Goal: Information Seeking & Learning: Learn about a topic

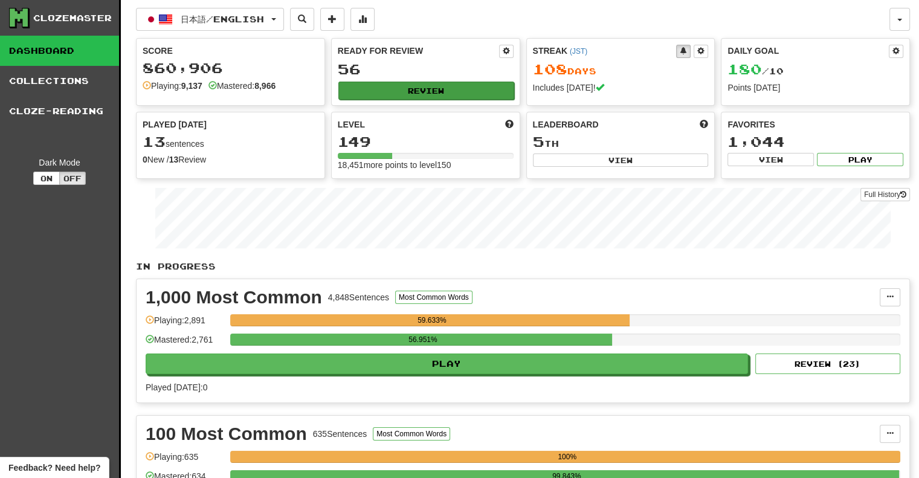
click at [407, 82] on div "Ready for Review 56 Review" at bounding box center [426, 72] width 188 height 66
click at [407, 82] on button "Review" at bounding box center [426, 91] width 176 height 18
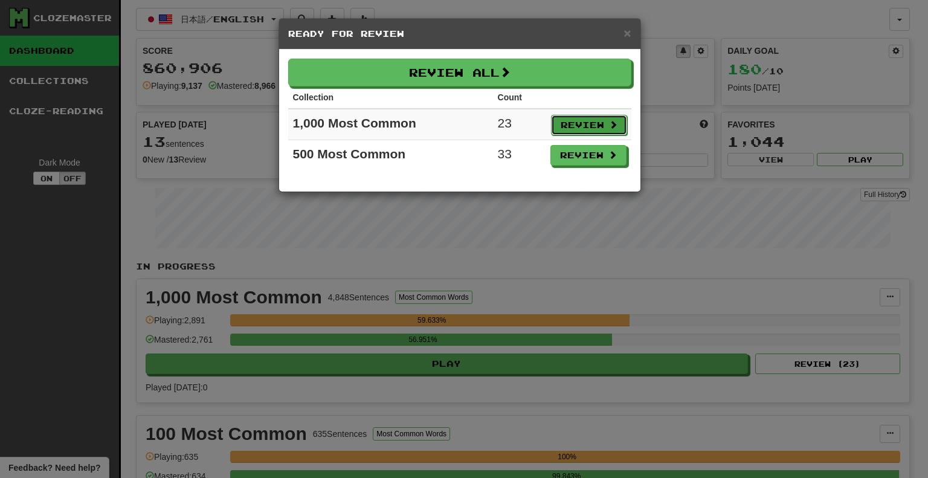
click at [571, 126] on button "Review" at bounding box center [589, 125] width 76 height 21
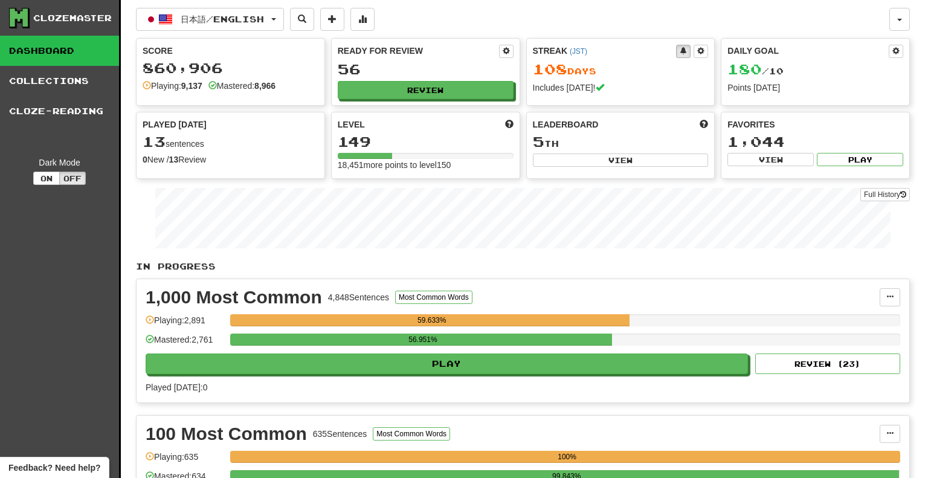
select select "**"
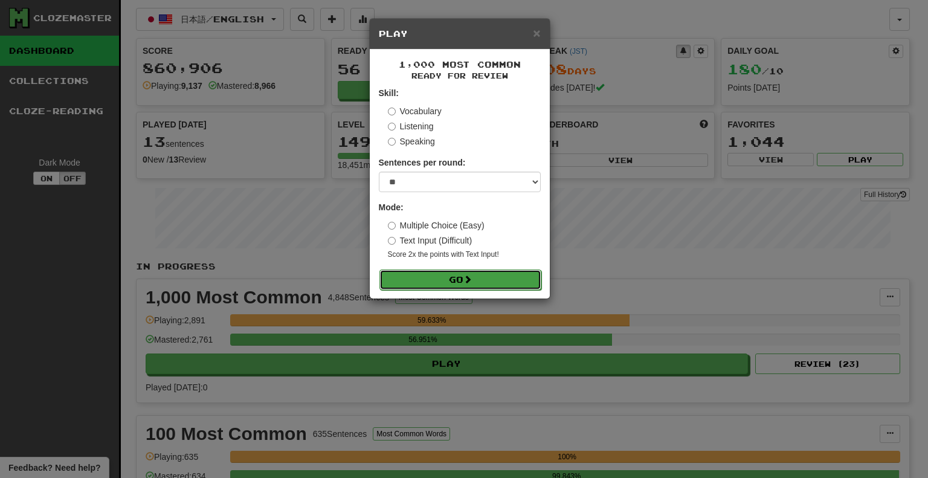
click at [469, 283] on span at bounding box center [468, 279] width 8 height 8
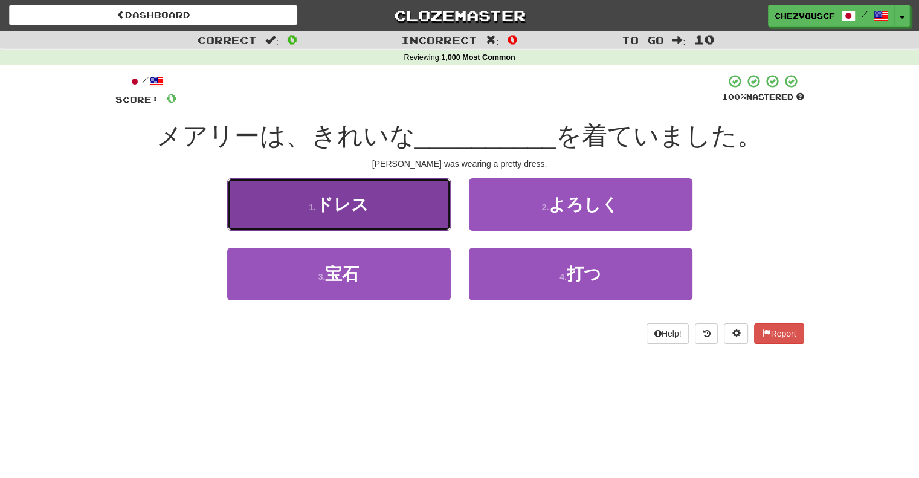
click at [409, 213] on button "1 . ドレス" at bounding box center [339, 204] width 224 height 53
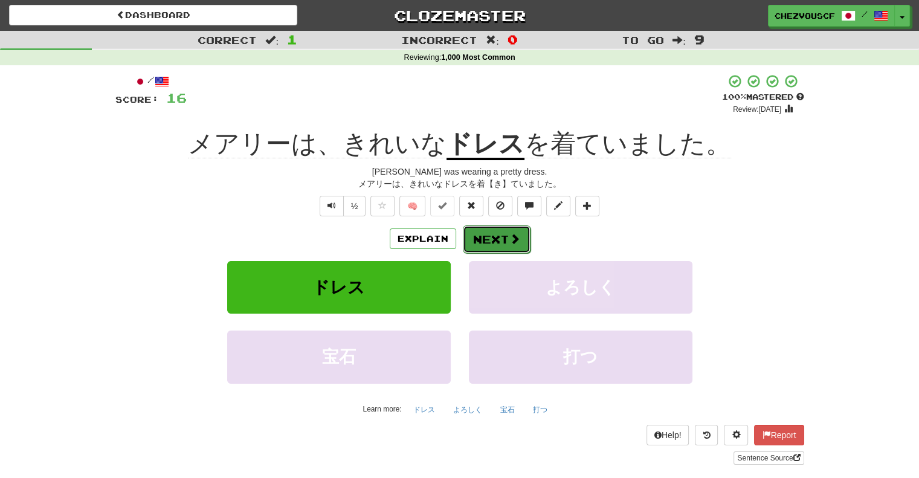
click at [489, 240] on button "Next" at bounding box center [497, 239] width 68 height 28
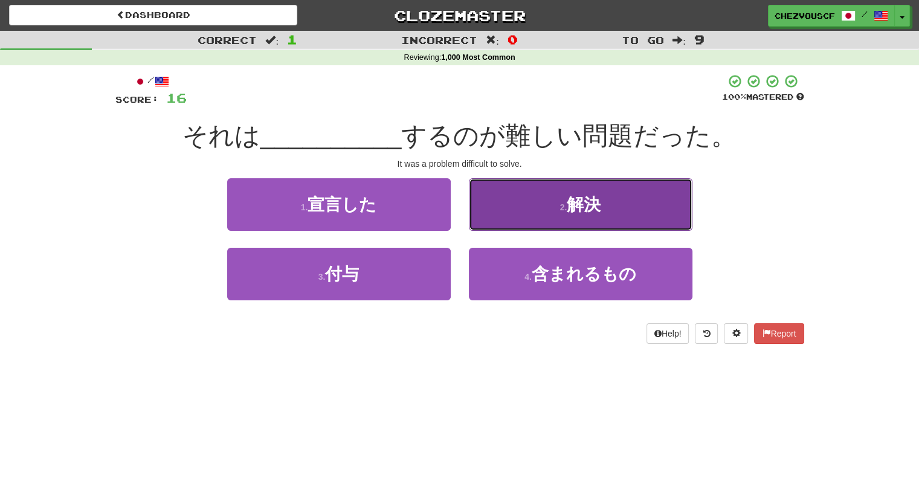
click at [517, 230] on button "2 . 解決" at bounding box center [581, 204] width 224 height 53
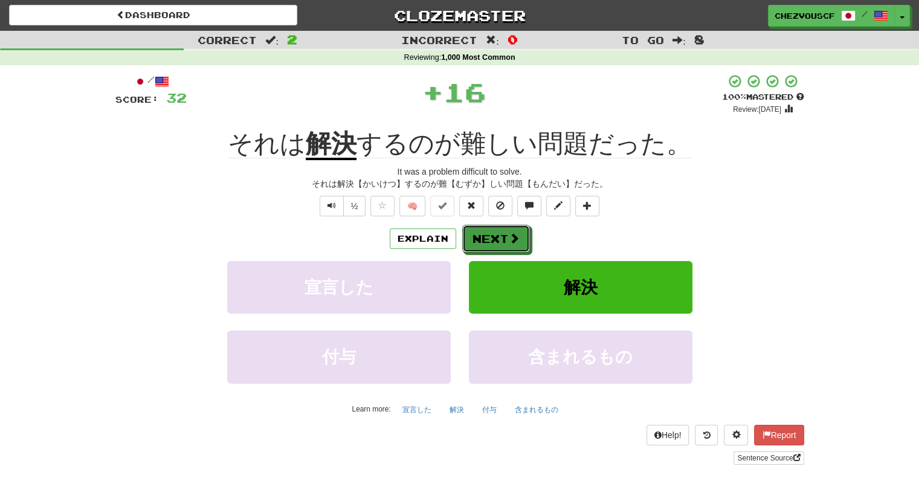
click at [517, 230] on button "Next" at bounding box center [496, 239] width 68 height 28
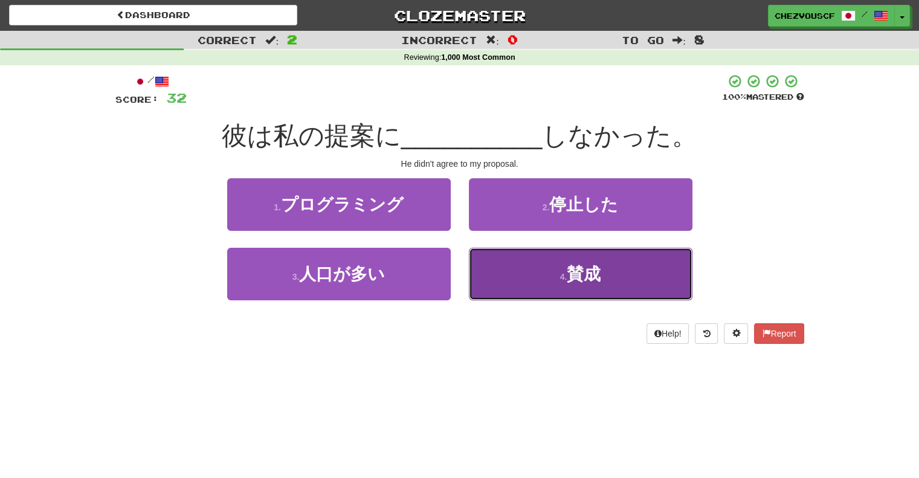
click at [511, 275] on button "4 . 賛成" at bounding box center [581, 274] width 224 height 53
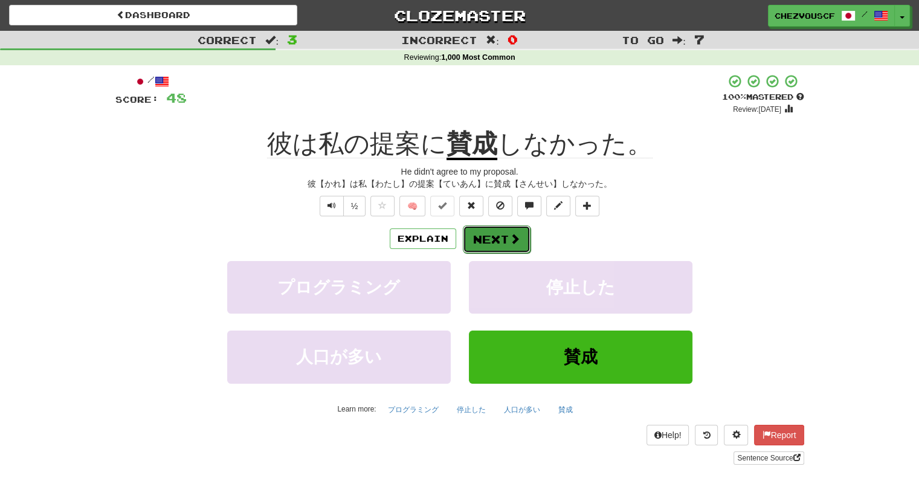
click at [515, 245] on button "Next" at bounding box center [497, 239] width 68 height 28
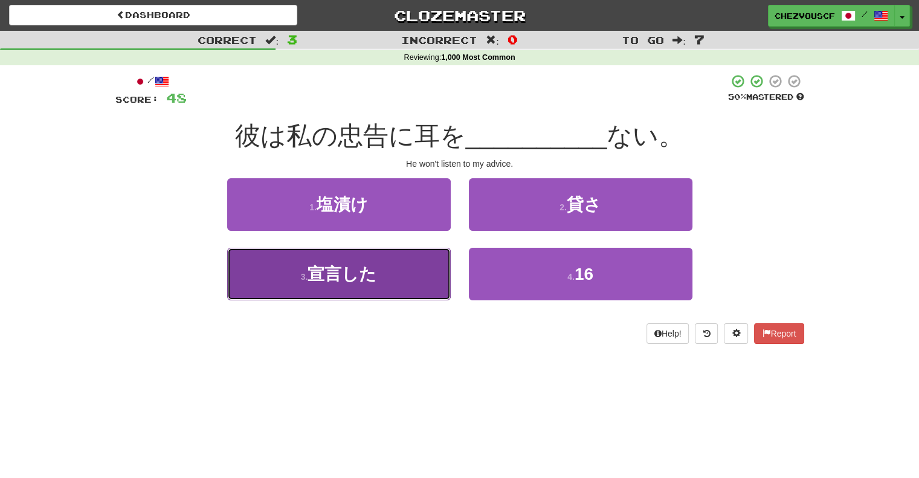
click at [445, 262] on button "3 . 宣言した" at bounding box center [339, 274] width 224 height 53
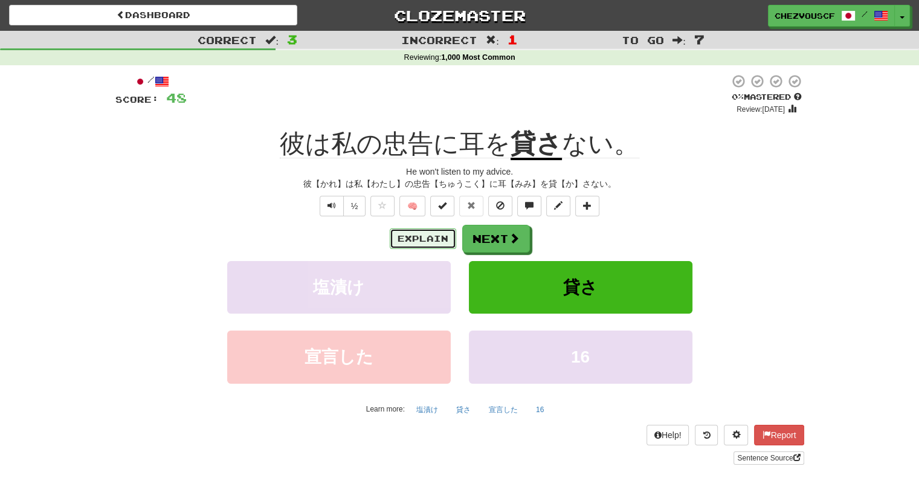
click at [444, 236] on button "Explain" at bounding box center [423, 238] width 66 height 21
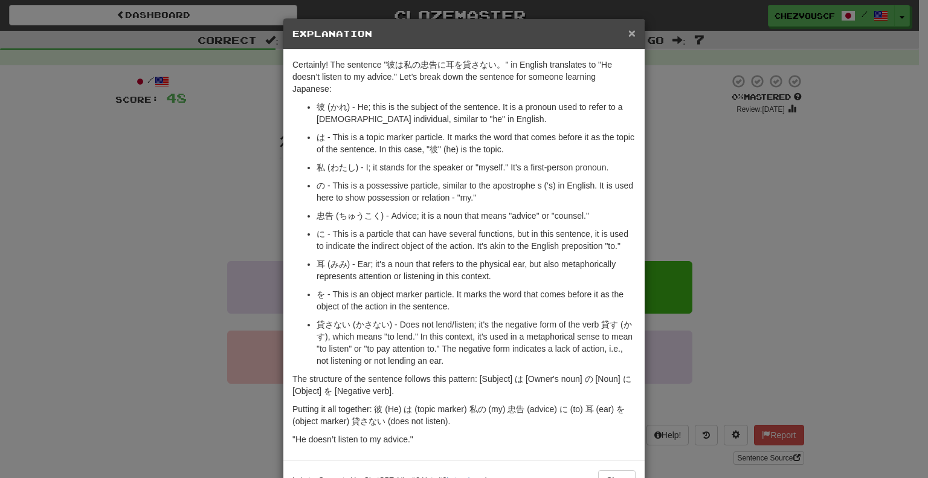
click at [629, 30] on span "×" at bounding box center [632, 33] width 7 height 14
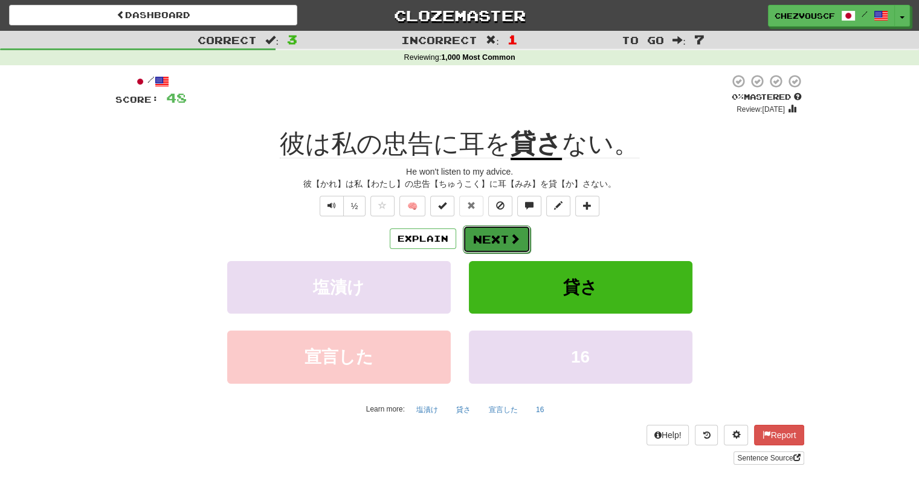
click at [498, 243] on button "Next" at bounding box center [497, 239] width 68 height 28
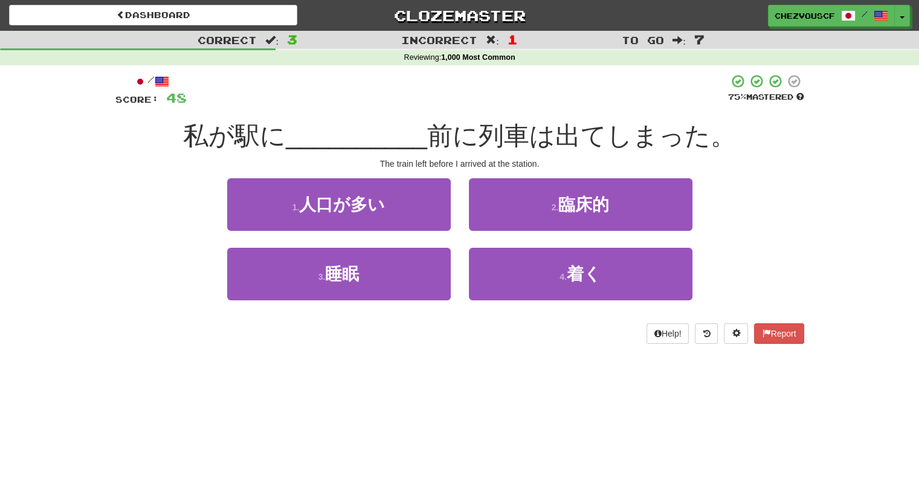
click at [544, 302] on div "4 . 着く" at bounding box center [581, 283] width 242 height 70
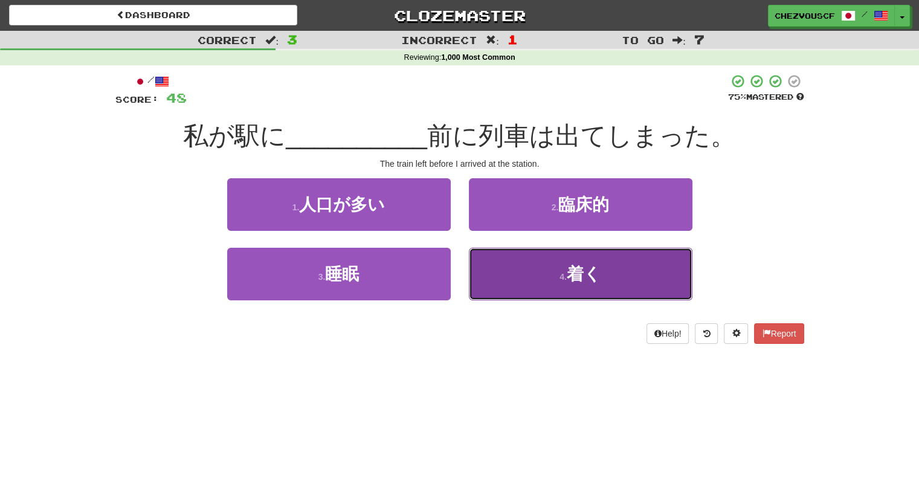
click at [548, 288] on button "4 . 着く" at bounding box center [581, 274] width 224 height 53
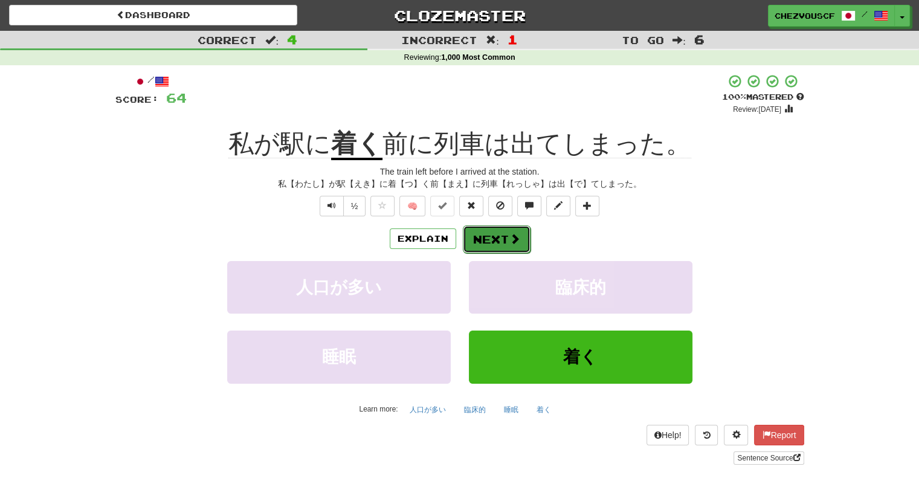
click at [520, 239] on button "Next" at bounding box center [497, 239] width 68 height 28
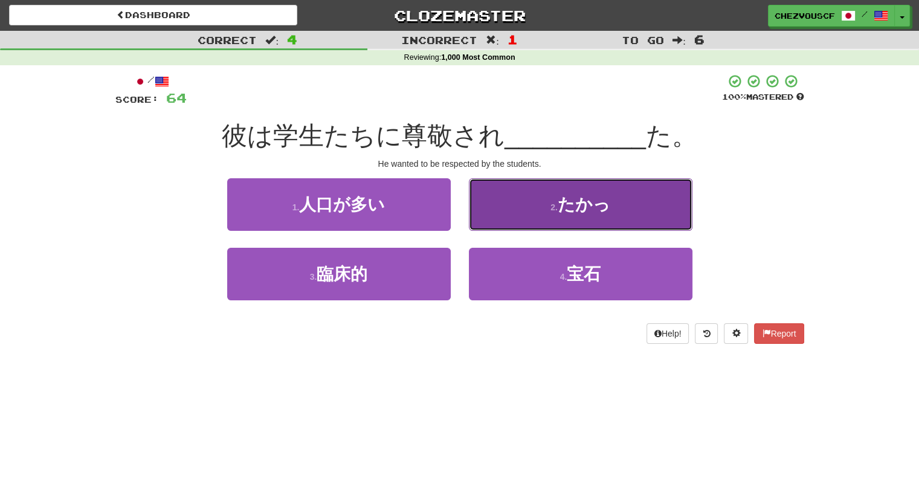
click at [556, 216] on button "2 . たかっ" at bounding box center [581, 204] width 224 height 53
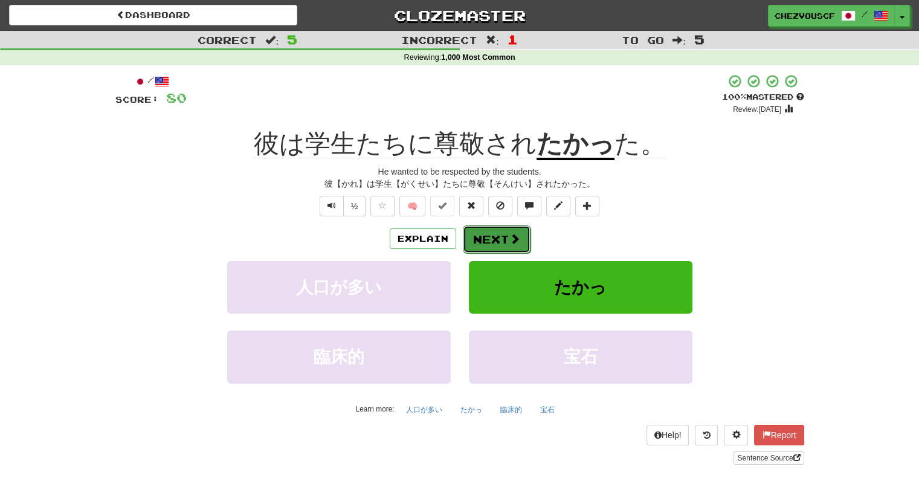
click at [514, 239] on span at bounding box center [514, 238] width 11 height 11
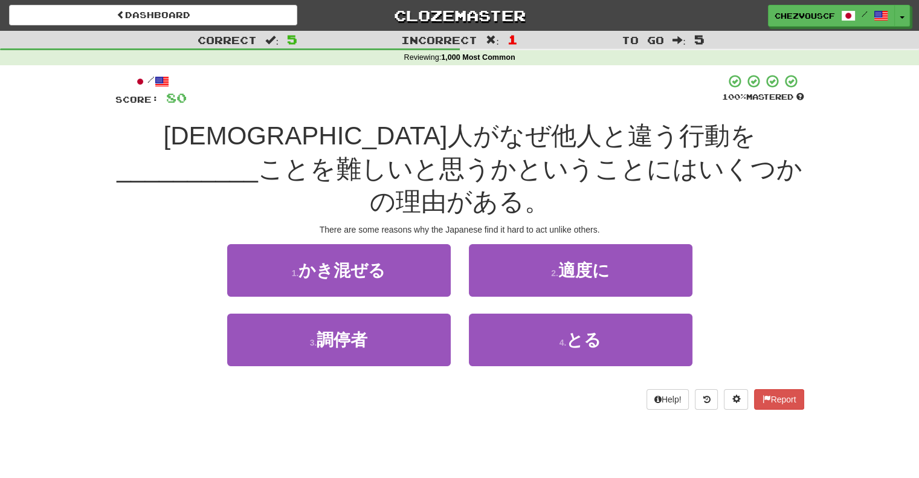
click at [522, 280] on div "2 . 適度に" at bounding box center [581, 279] width 242 height 70
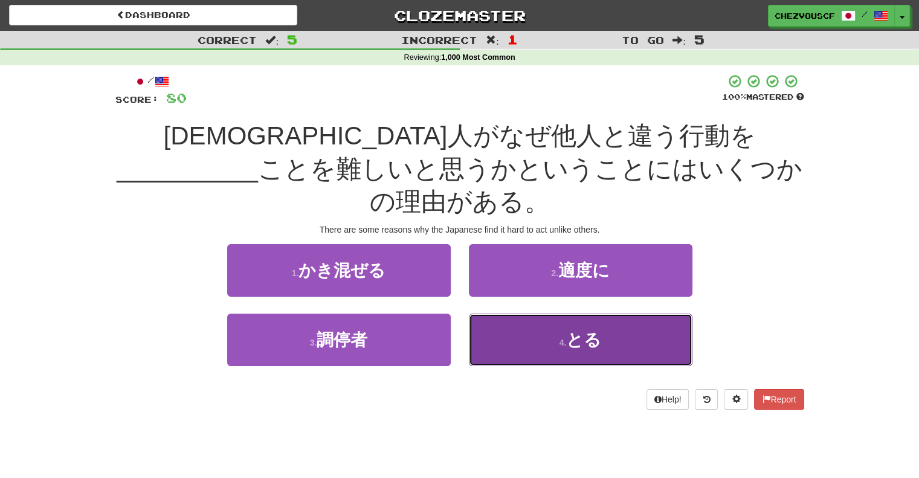
click at [521, 314] on button "4 . とる" at bounding box center [581, 340] width 224 height 53
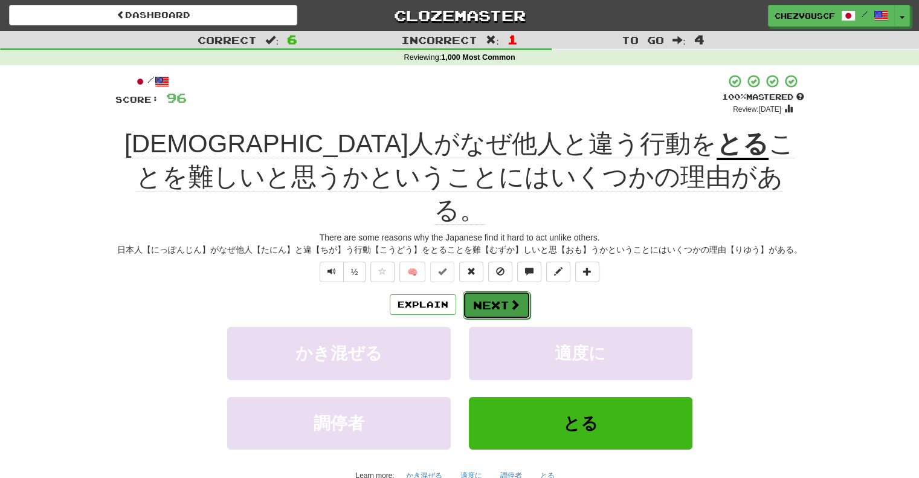
click at [519, 291] on button "Next" at bounding box center [497, 305] width 68 height 28
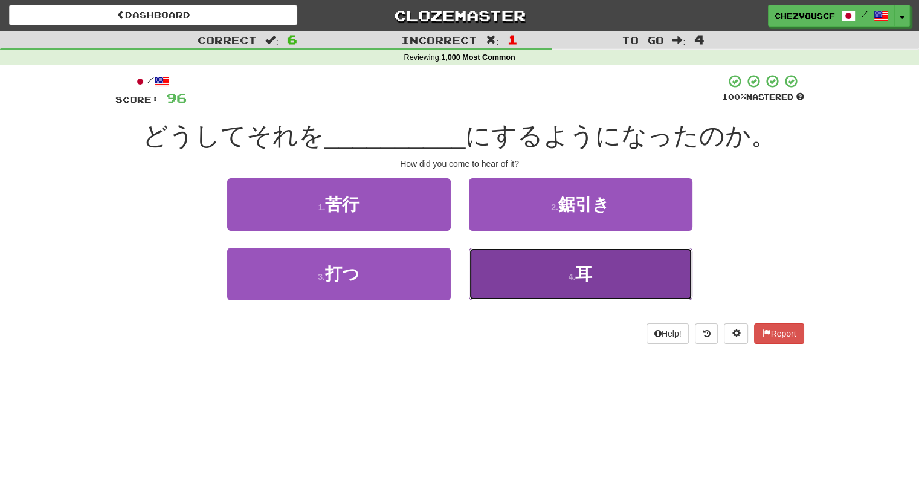
click at [562, 275] on button "4 . 耳" at bounding box center [581, 274] width 224 height 53
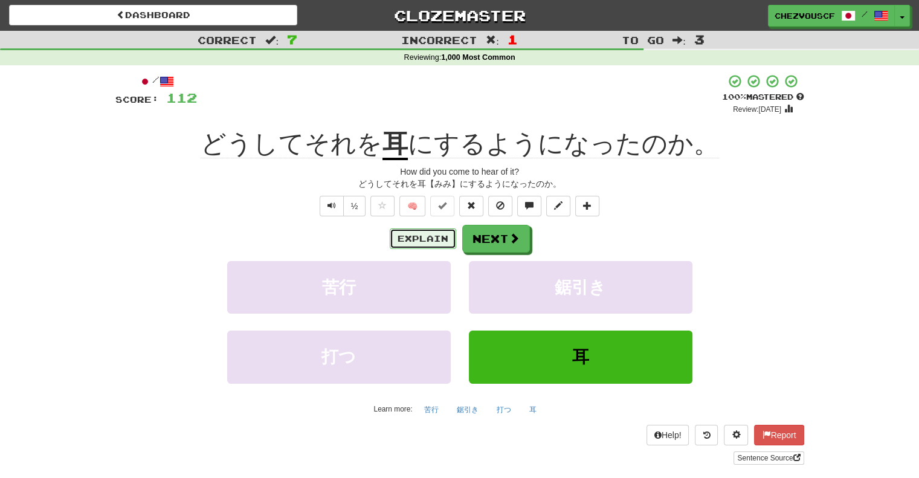
click at [424, 245] on button "Explain" at bounding box center [423, 238] width 66 height 21
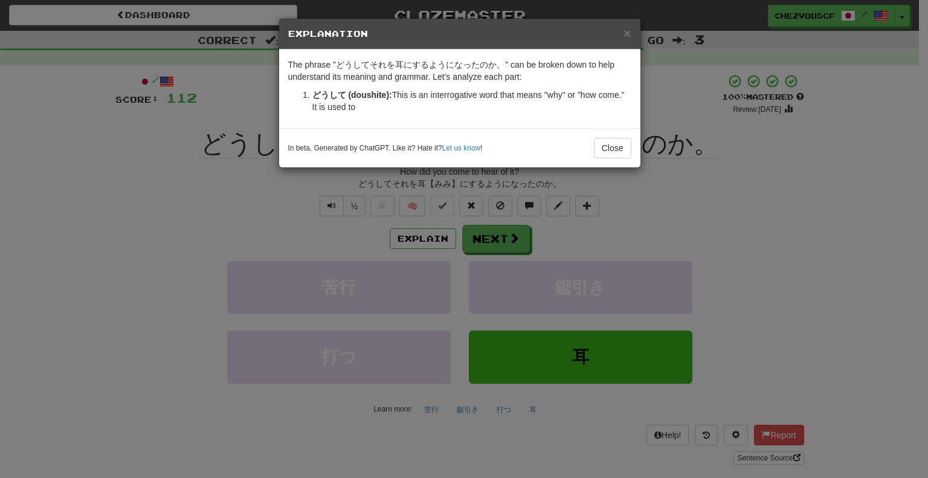
click at [748, 193] on div "× Explanation The phrase "どうしてそれを耳にするようになったのか。" can be broken down to help unde…" at bounding box center [464, 239] width 928 height 478
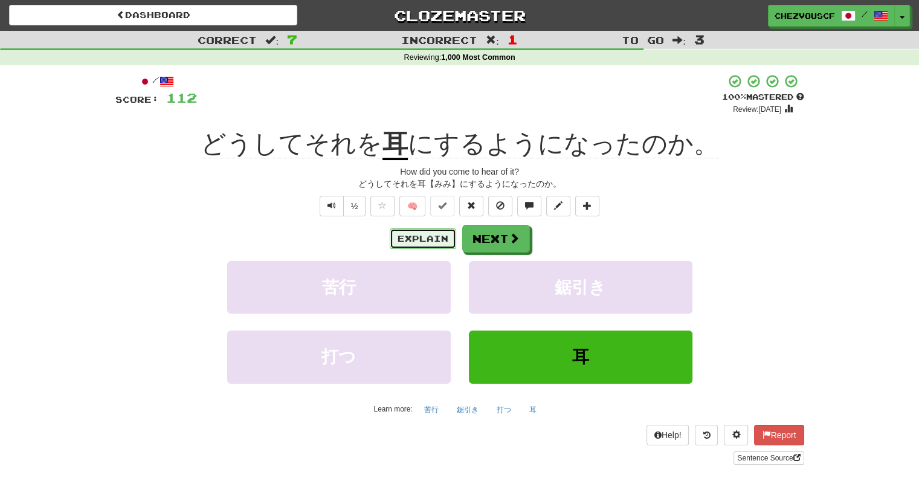
click at [415, 245] on button "Explain" at bounding box center [423, 238] width 66 height 21
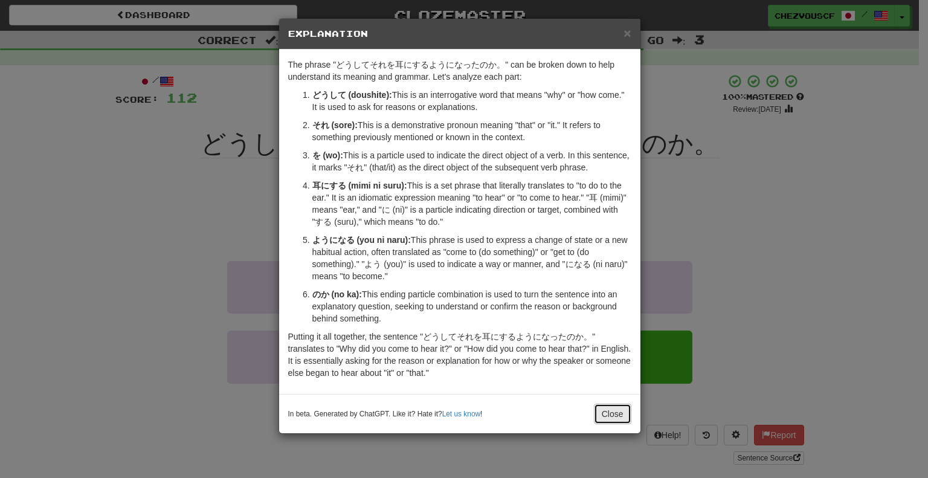
click at [612, 415] on button "Close" at bounding box center [612, 414] width 37 height 21
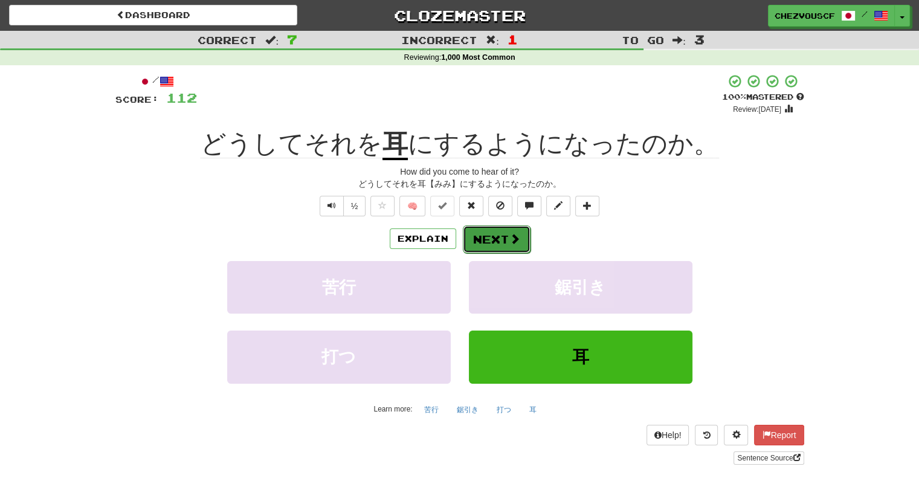
click at [513, 244] on span at bounding box center [514, 238] width 11 height 11
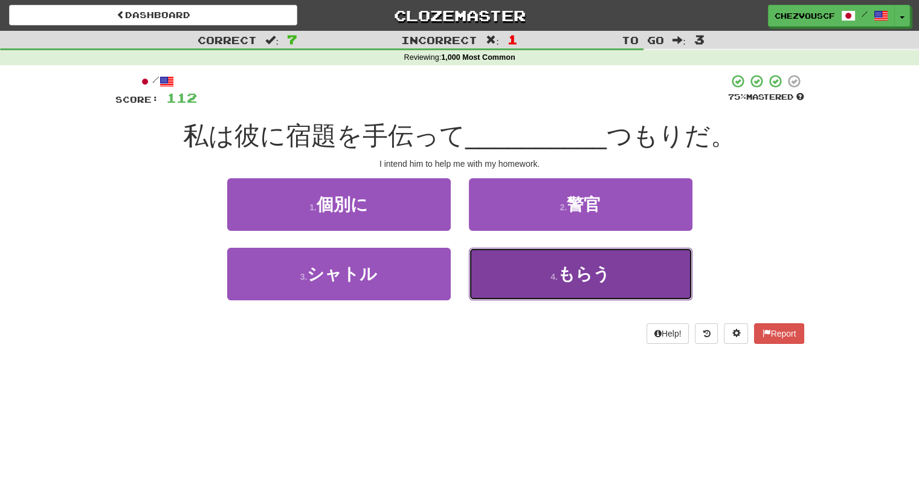
click at [547, 261] on button "4 . もらう" at bounding box center [581, 274] width 224 height 53
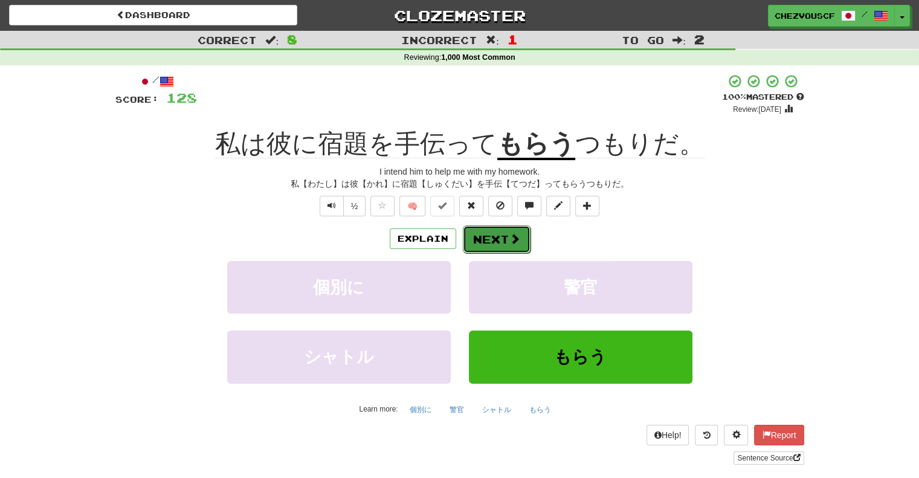
click at [518, 246] on button "Next" at bounding box center [497, 239] width 68 height 28
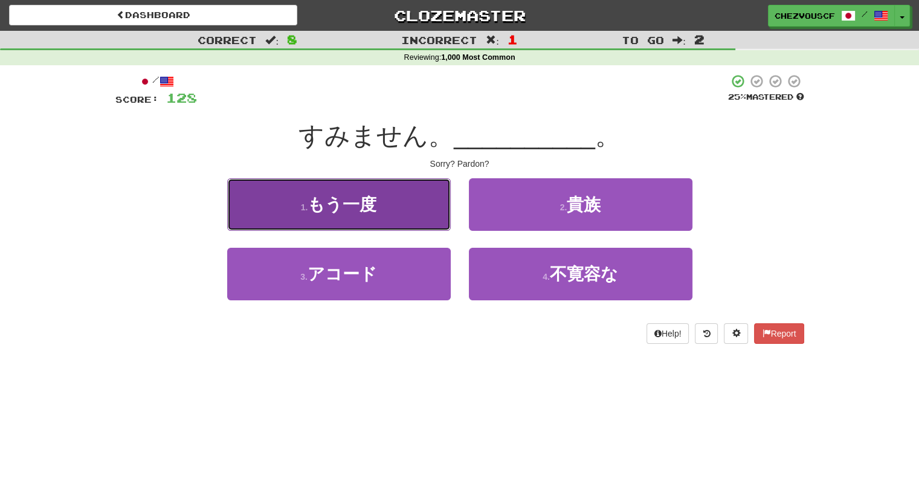
click at [430, 202] on button "1 . もう一度" at bounding box center [339, 204] width 224 height 53
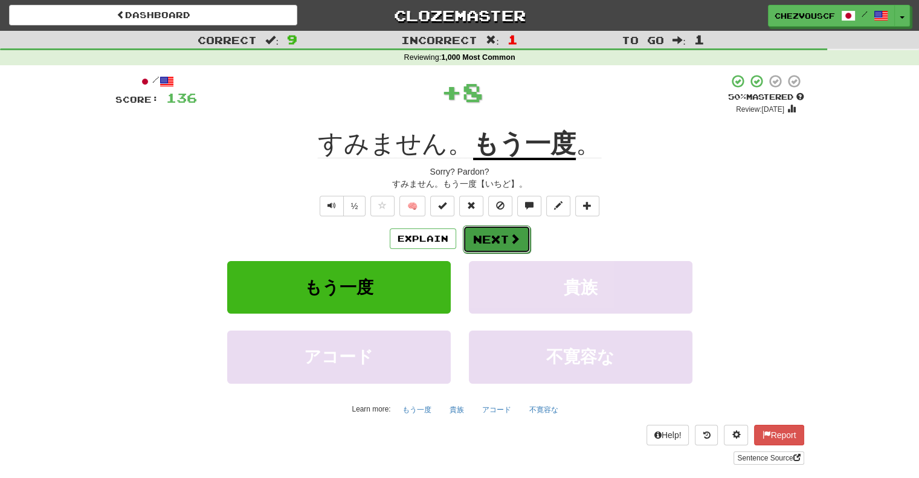
click at [500, 245] on button "Next" at bounding box center [497, 239] width 68 height 28
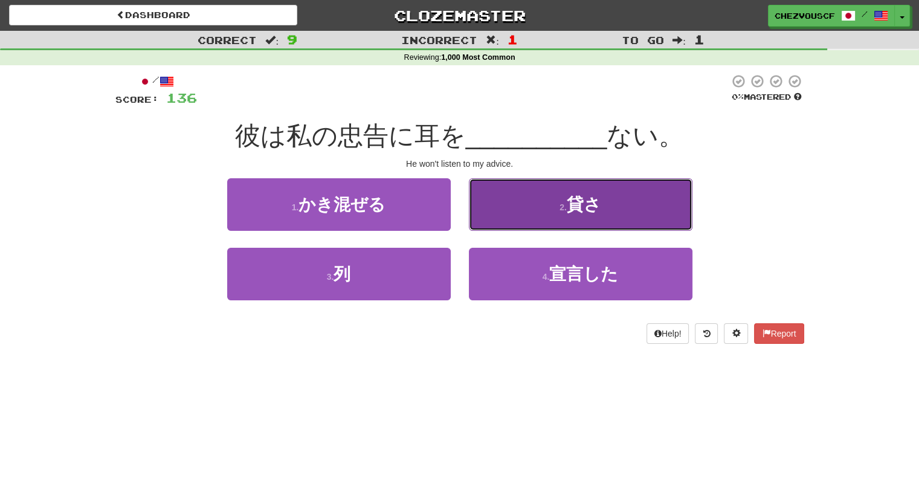
click at [553, 193] on button "2 . 貸さ" at bounding box center [581, 204] width 224 height 53
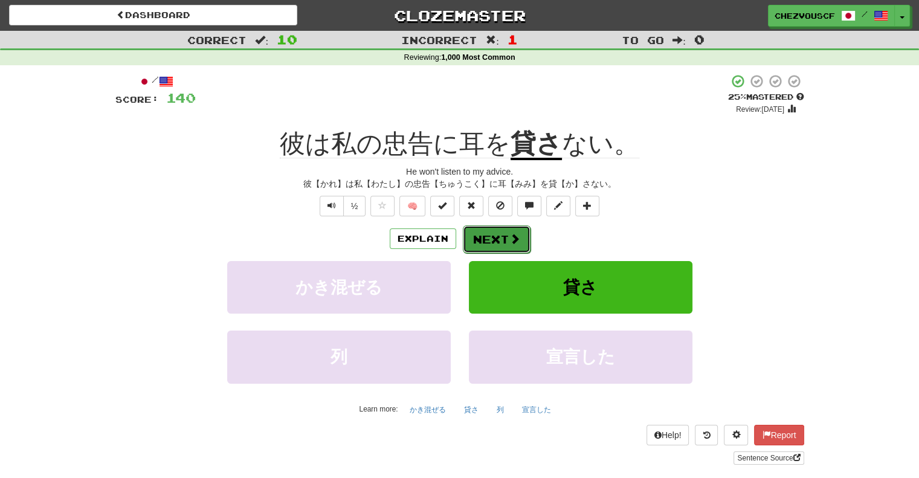
click at [510, 239] on span at bounding box center [514, 238] width 11 height 11
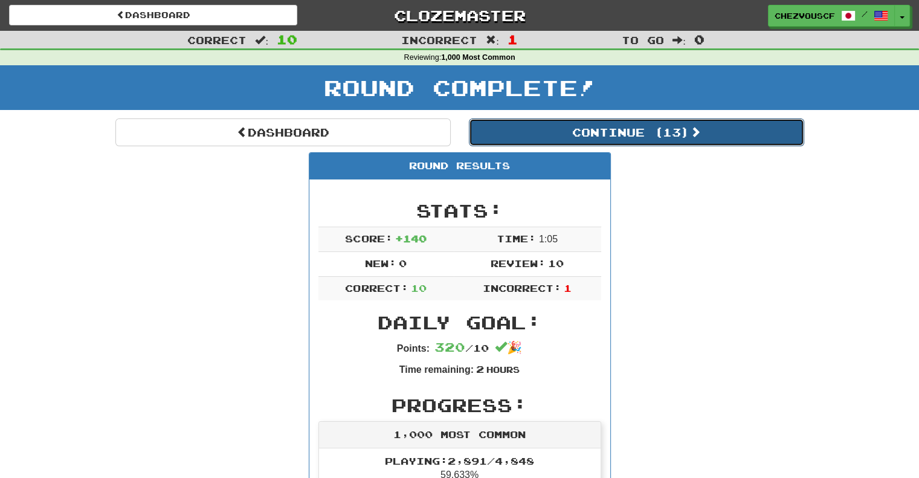
click at [694, 137] on span at bounding box center [695, 131] width 11 height 11
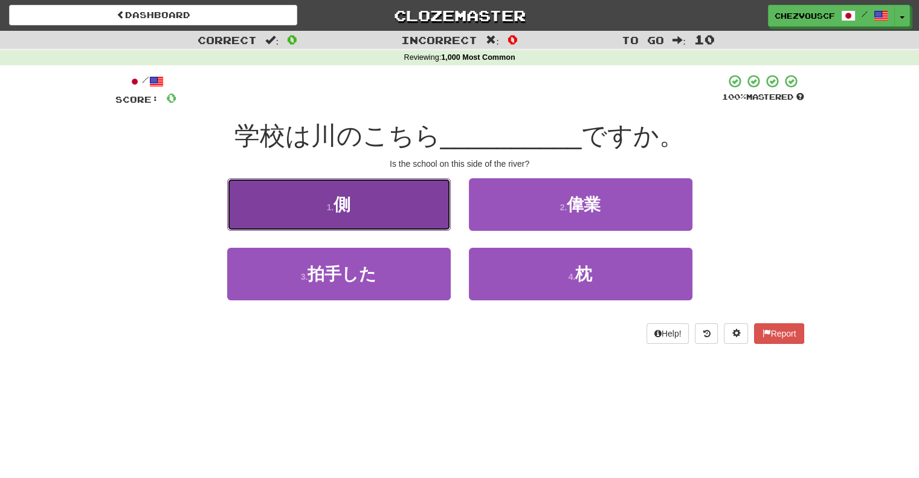
click at [389, 188] on button "1 . 側" at bounding box center [339, 204] width 224 height 53
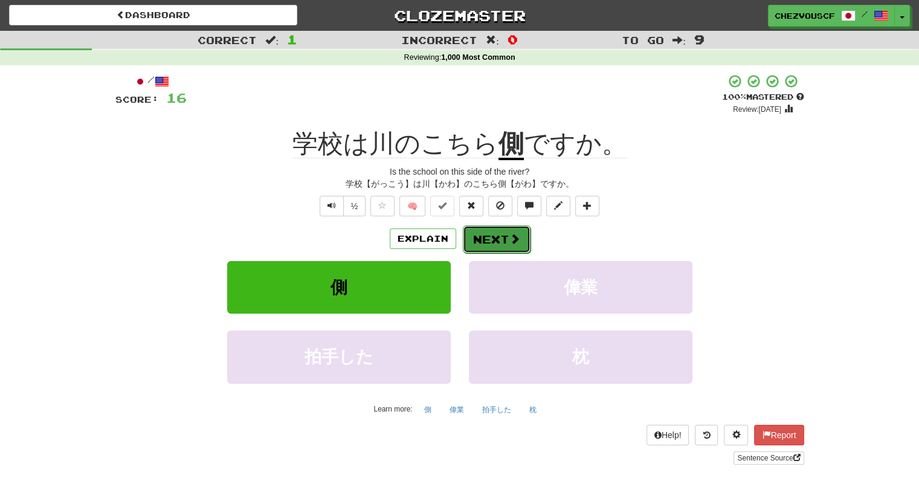
click at [518, 238] on span at bounding box center [514, 238] width 11 height 11
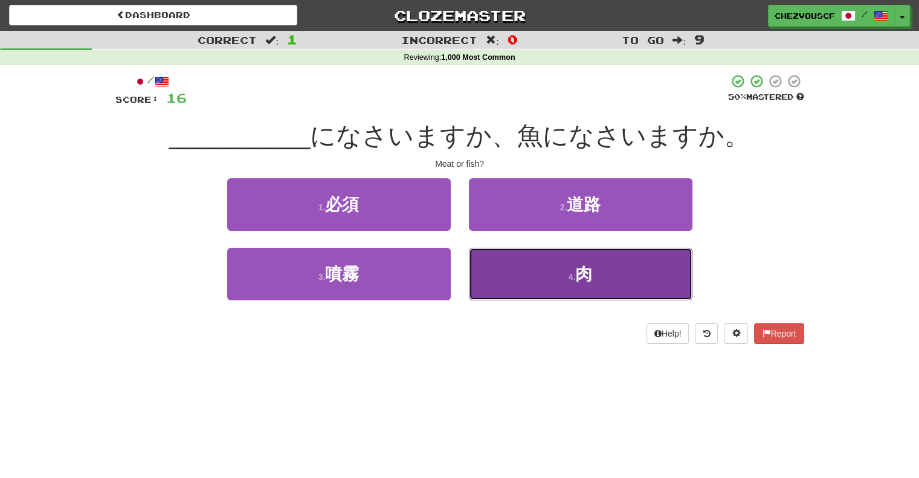
click at [531, 255] on button "4 . 肉" at bounding box center [581, 274] width 224 height 53
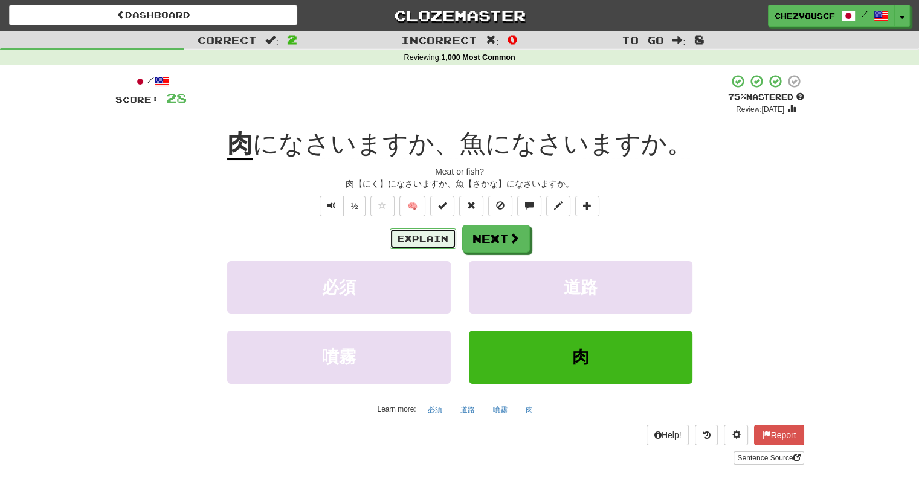
click at [429, 234] on button "Explain" at bounding box center [423, 238] width 66 height 21
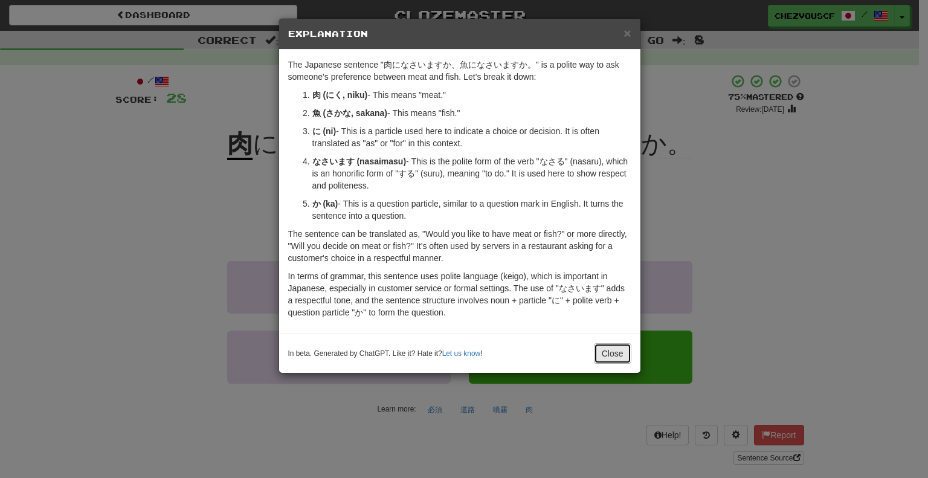
click at [613, 347] on button "Close" at bounding box center [612, 353] width 37 height 21
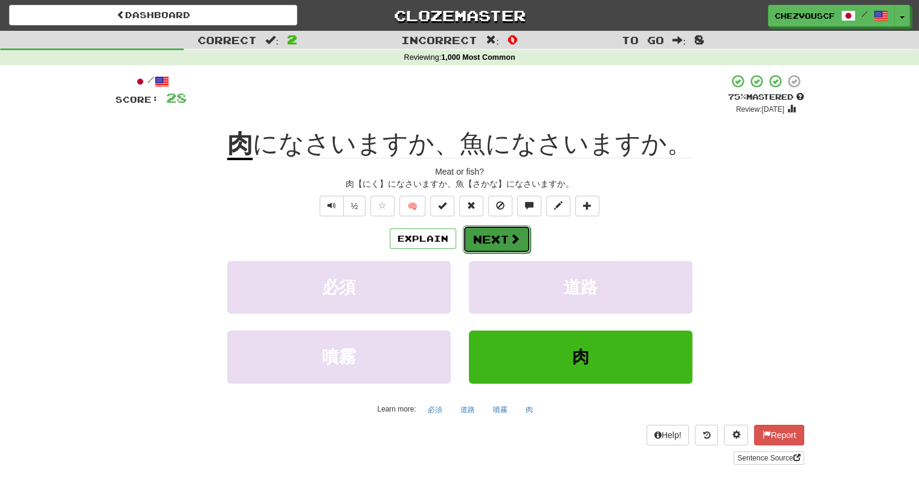
click at [517, 246] on button "Next" at bounding box center [497, 239] width 68 height 28
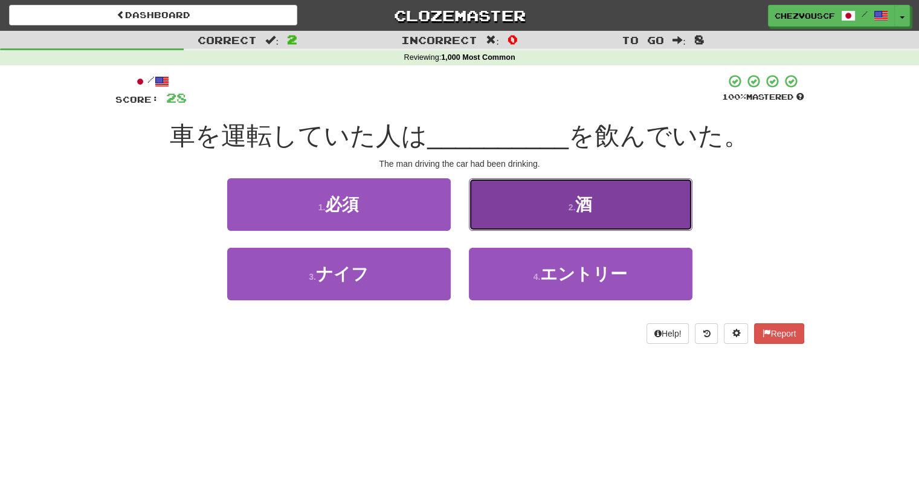
click at [558, 211] on button "2 . 酒" at bounding box center [581, 204] width 224 height 53
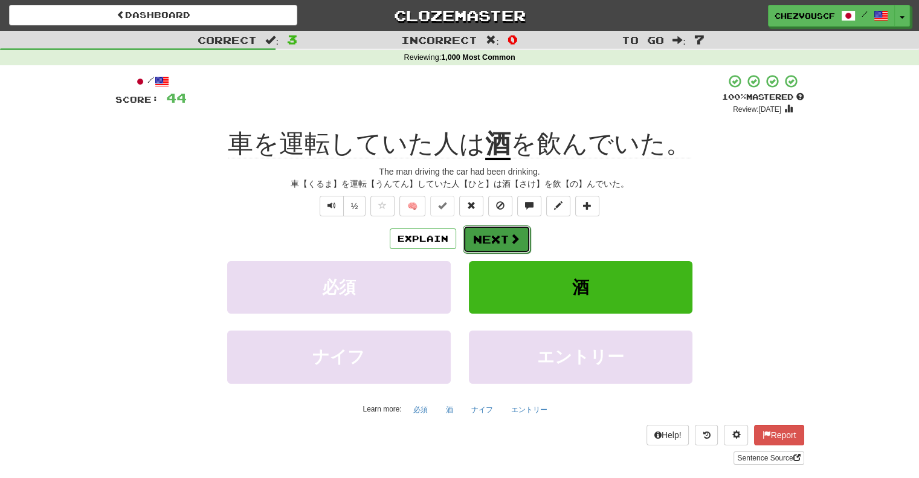
click at [500, 241] on button "Next" at bounding box center [497, 239] width 68 height 28
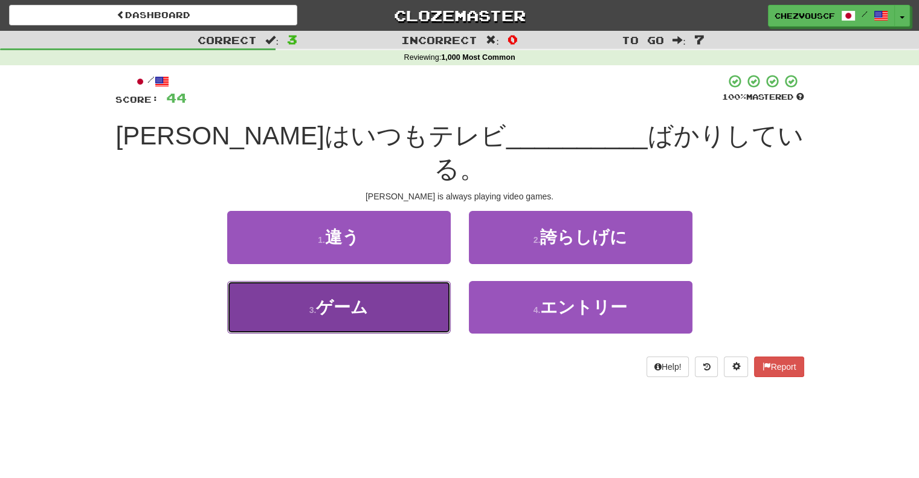
click at [413, 283] on button "3 . ゲーム" at bounding box center [339, 307] width 224 height 53
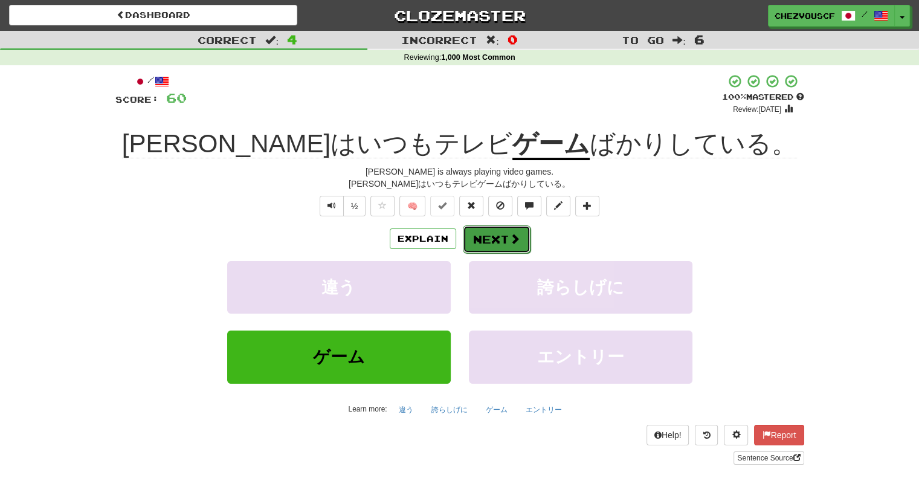
click at [508, 245] on button "Next" at bounding box center [497, 239] width 68 height 28
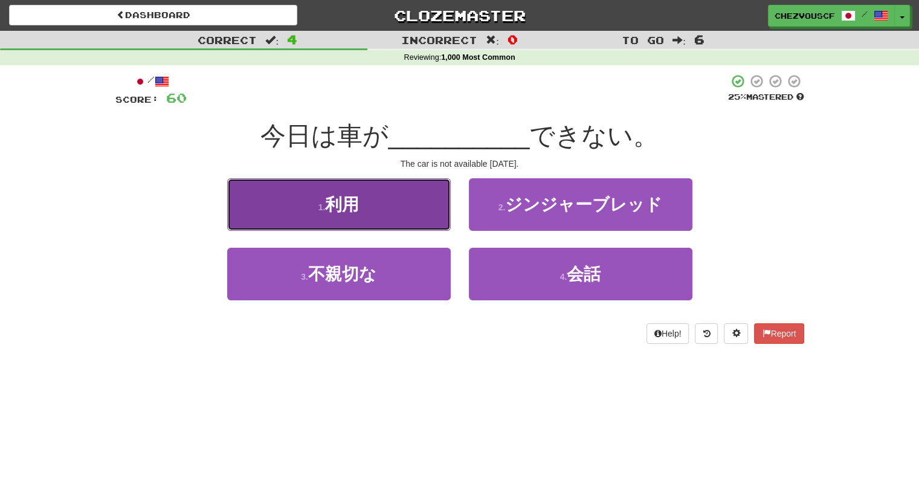
click at [430, 215] on button "1 . 利用" at bounding box center [339, 204] width 224 height 53
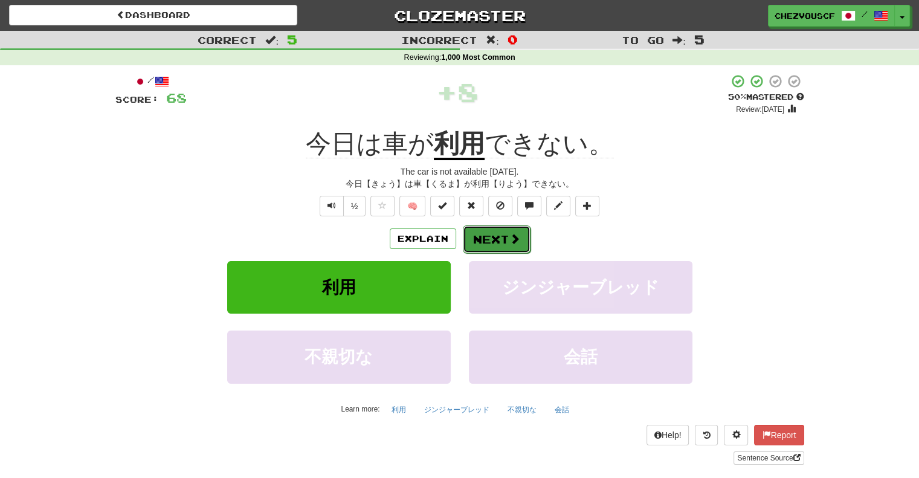
click at [513, 236] on span at bounding box center [514, 238] width 11 height 11
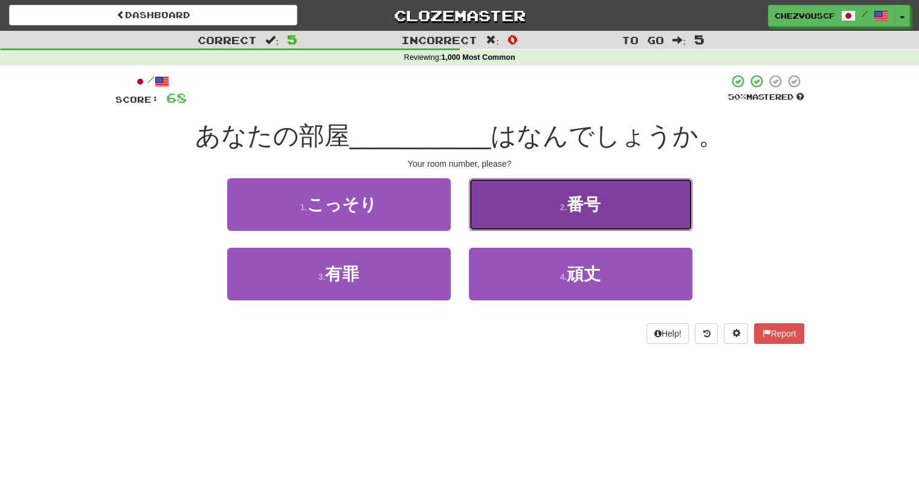
click at [561, 215] on button "2 . 番号" at bounding box center [581, 204] width 224 height 53
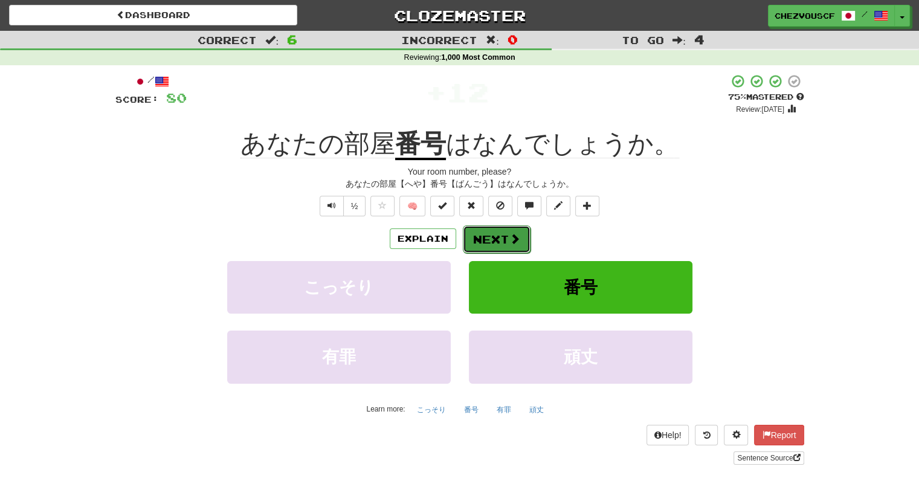
click at [512, 231] on button "Next" at bounding box center [497, 239] width 68 height 28
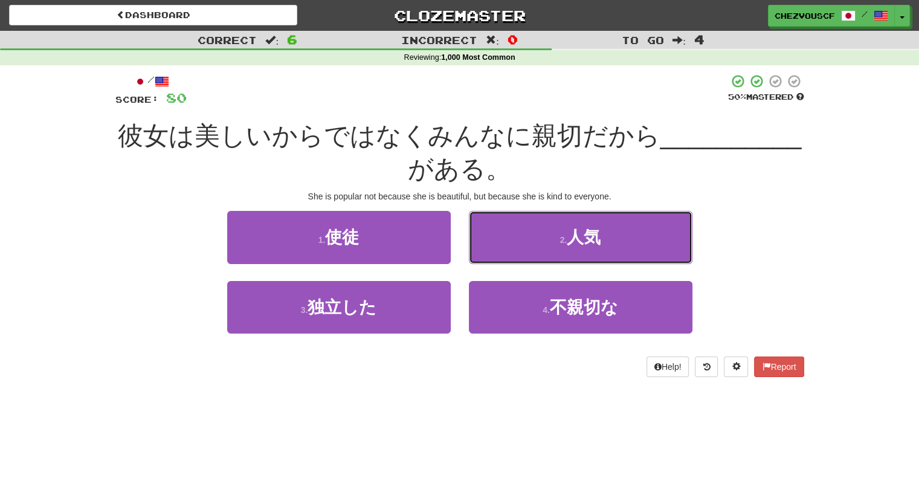
click at [512, 231] on button "2 . 人気" at bounding box center [581, 237] width 224 height 53
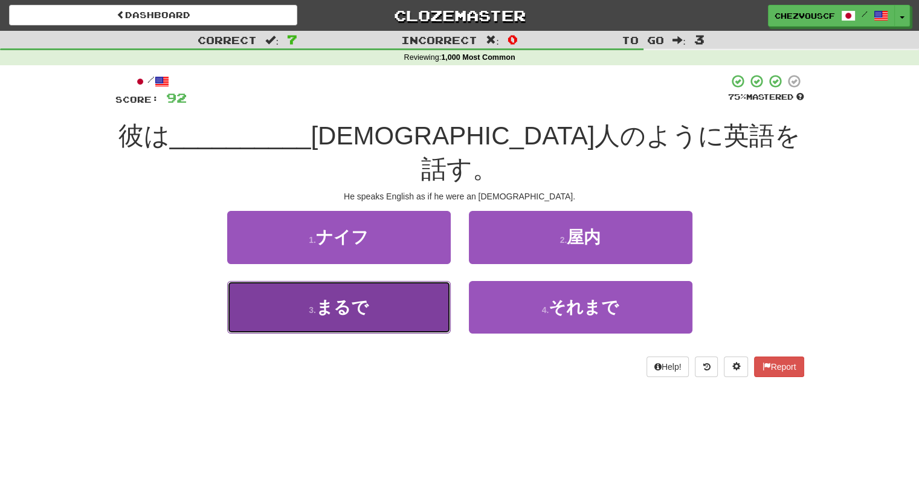
click at [425, 294] on button "3 . まるで" at bounding box center [339, 307] width 224 height 53
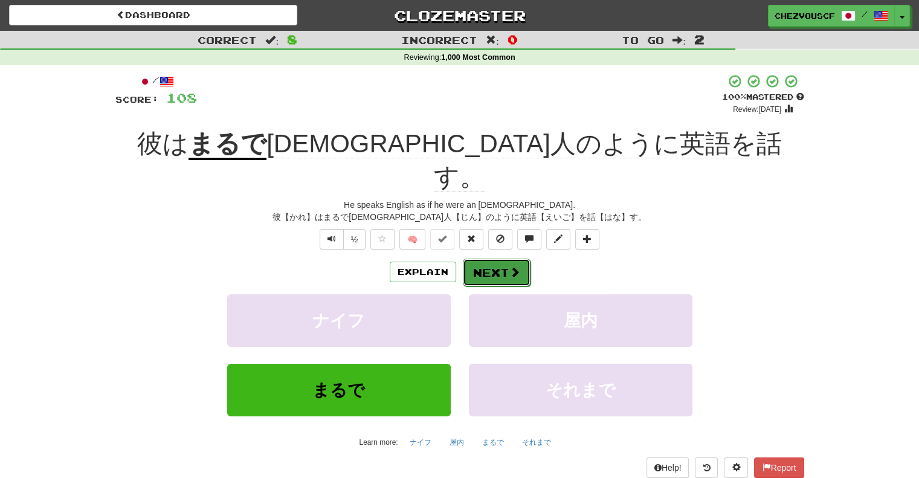
click at [510, 267] on span at bounding box center [514, 272] width 11 height 11
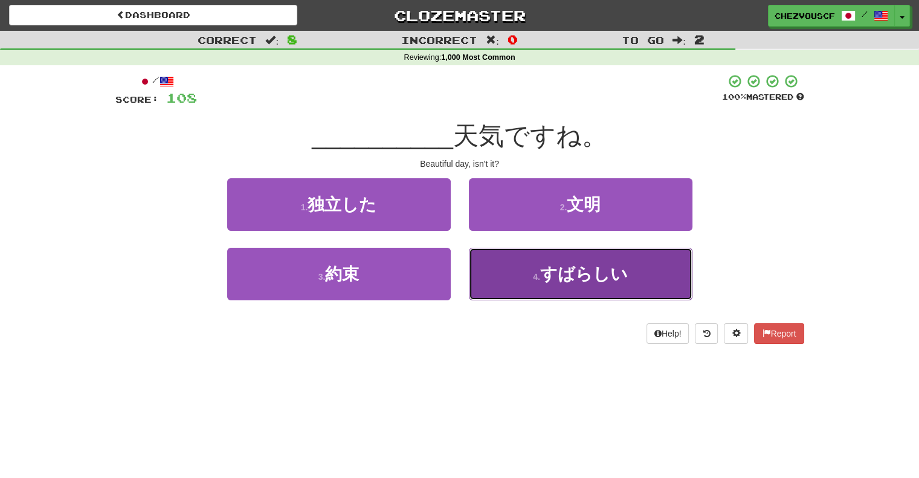
click at [505, 276] on button "4 . すばらしい" at bounding box center [581, 274] width 224 height 53
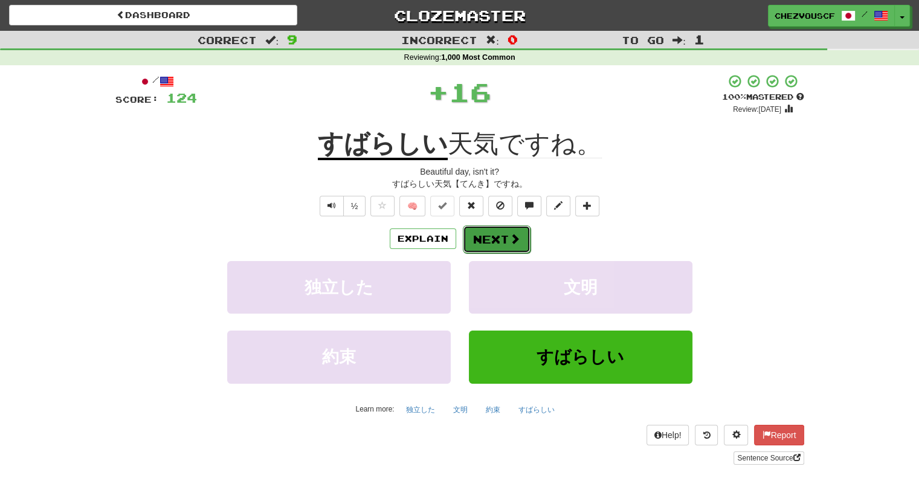
click at [514, 239] on span at bounding box center [514, 238] width 11 height 11
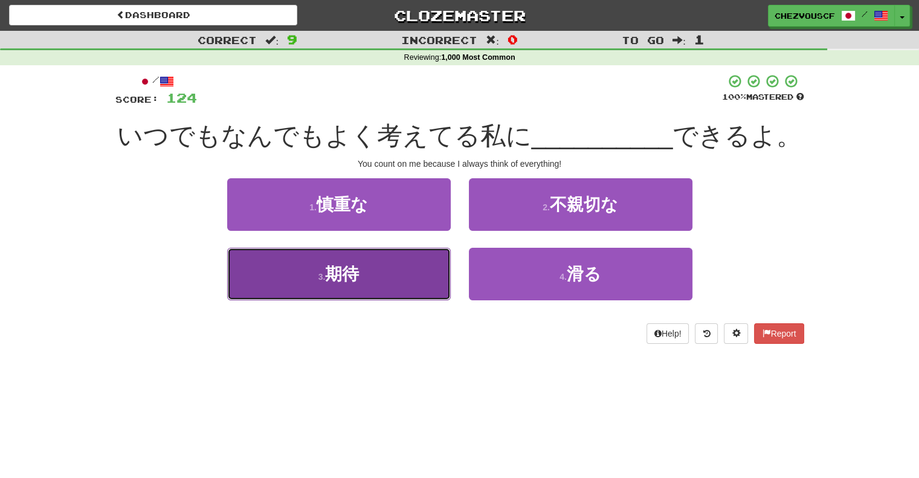
click at [418, 268] on button "3 . 期待" at bounding box center [339, 274] width 224 height 53
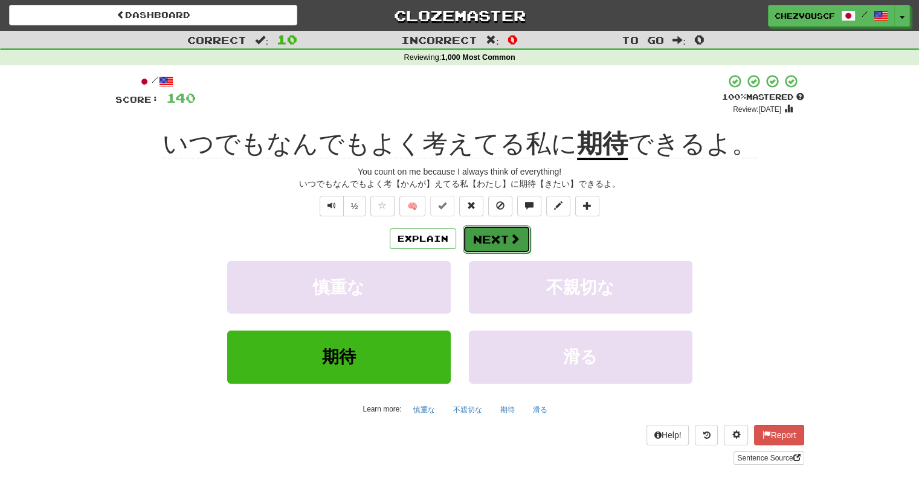
click at [489, 244] on button "Next" at bounding box center [497, 239] width 68 height 28
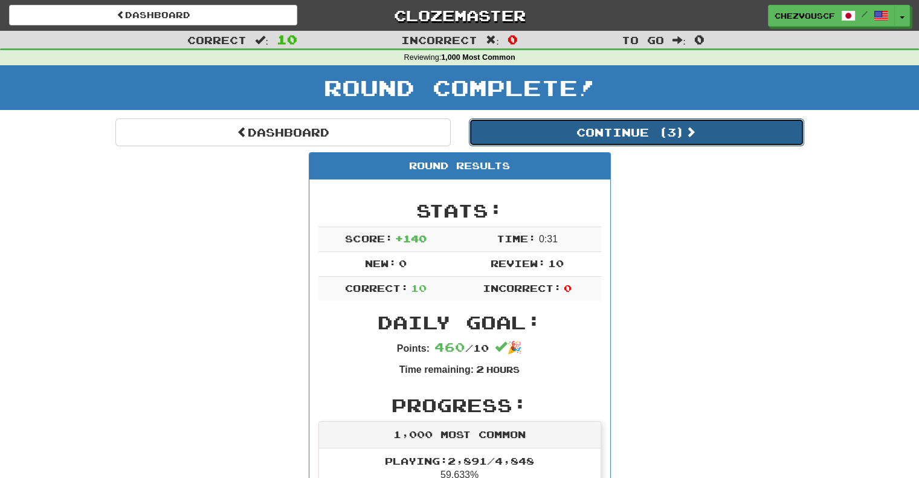
click at [638, 141] on button "Continue ( 3 )" at bounding box center [636, 132] width 335 height 28
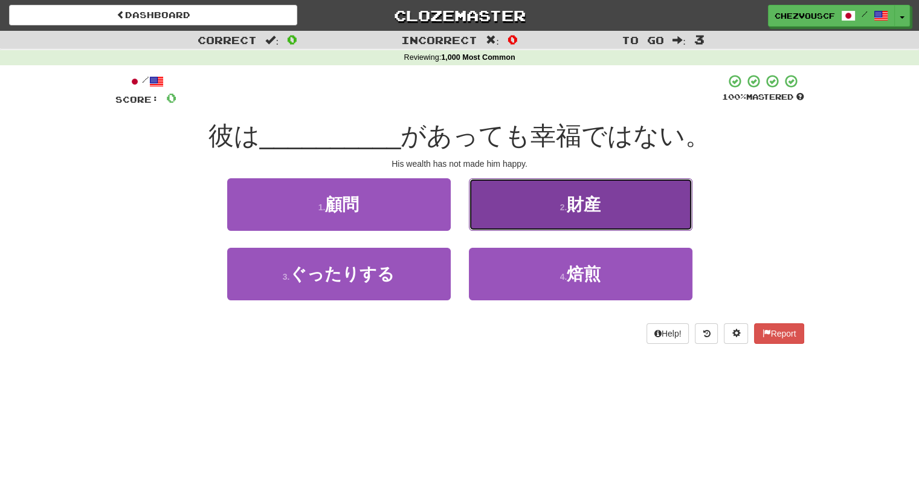
click at [658, 183] on button "2 . 財産" at bounding box center [581, 204] width 224 height 53
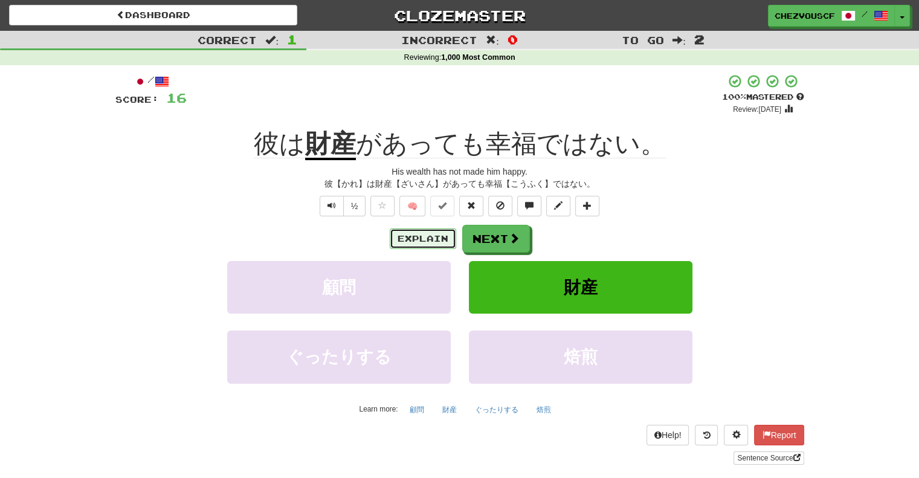
click at [433, 241] on button "Explain" at bounding box center [423, 238] width 66 height 21
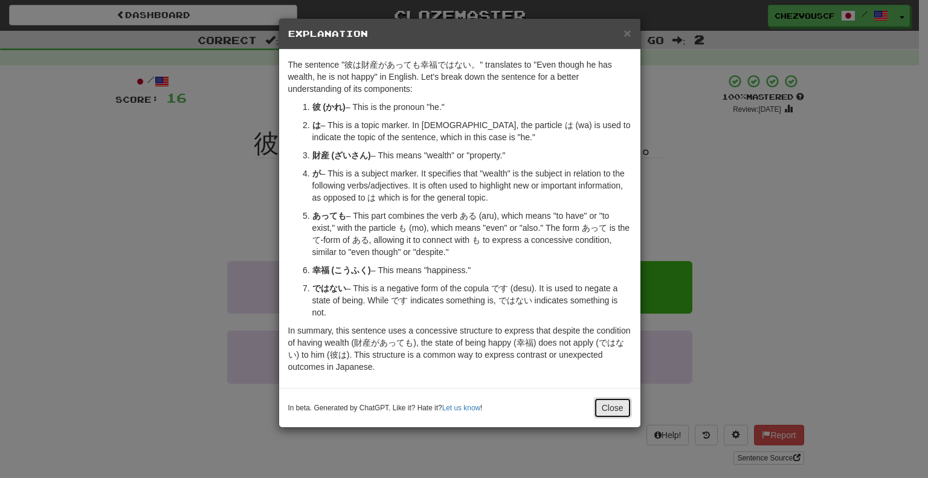
click at [607, 409] on button "Close" at bounding box center [612, 408] width 37 height 21
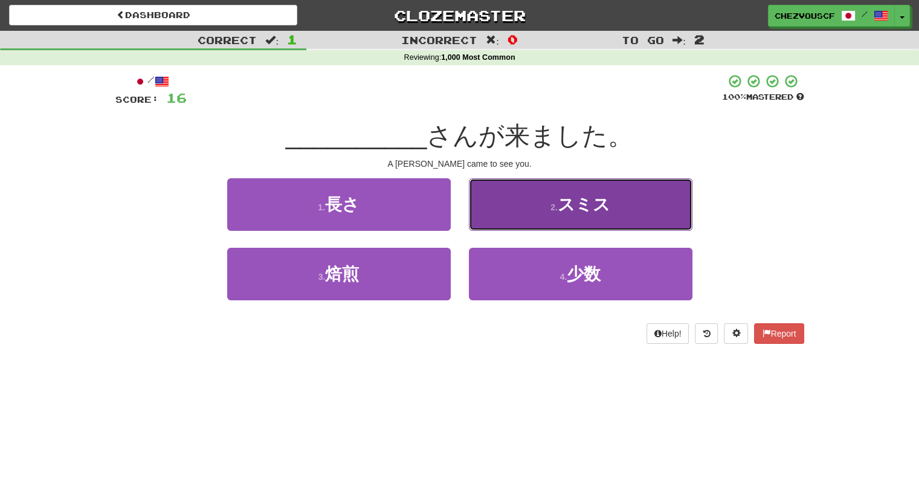
click at [631, 216] on button "2 . スミス" at bounding box center [581, 204] width 224 height 53
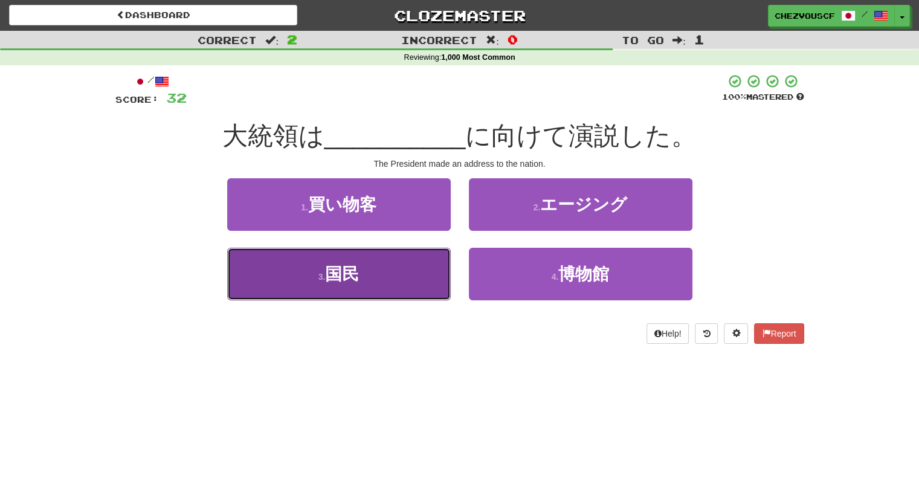
click at [421, 274] on button "3 . 国民" at bounding box center [339, 274] width 224 height 53
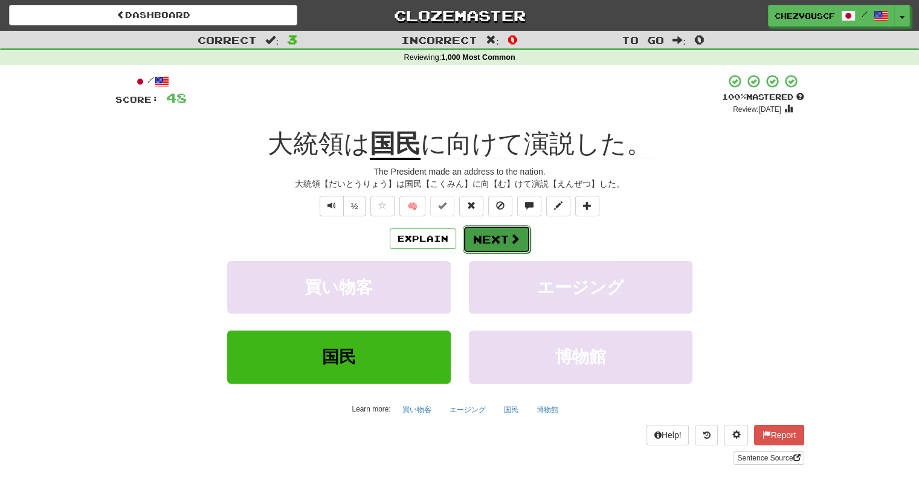
click at [509, 241] on span at bounding box center [514, 238] width 11 height 11
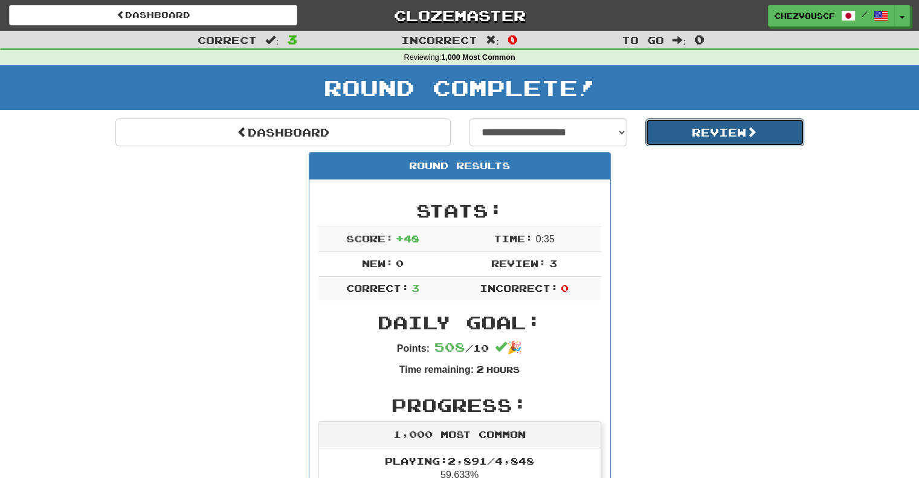
click at [682, 143] on button "Review" at bounding box center [724, 132] width 159 height 28
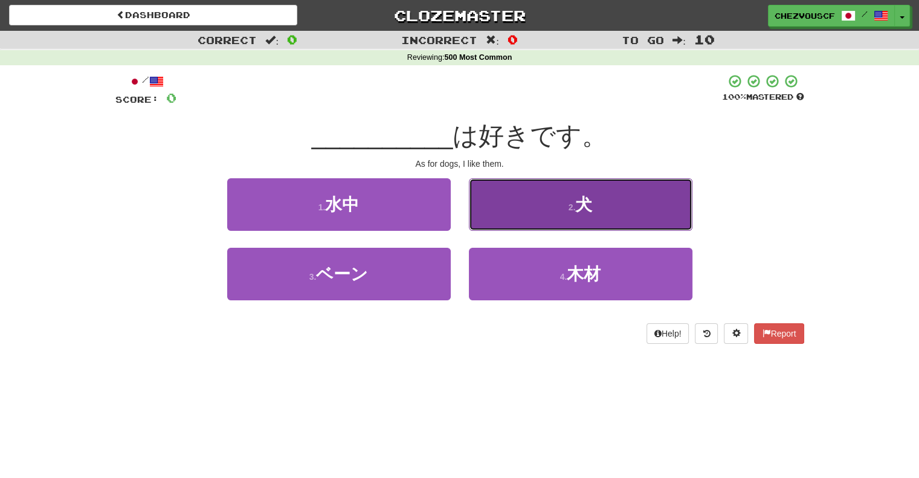
click at [642, 198] on button "2 . 犬" at bounding box center [581, 204] width 224 height 53
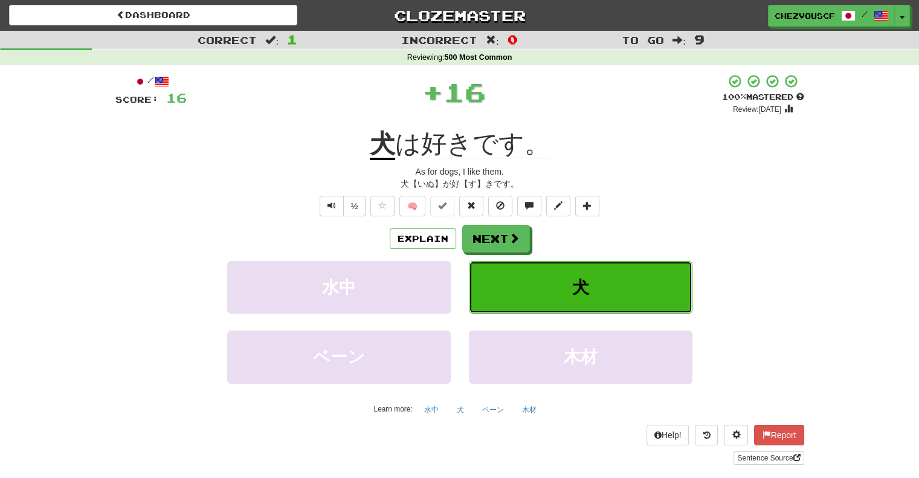
click at [623, 288] on button "犬" at bounding box center [581, 287] width 224 height 53
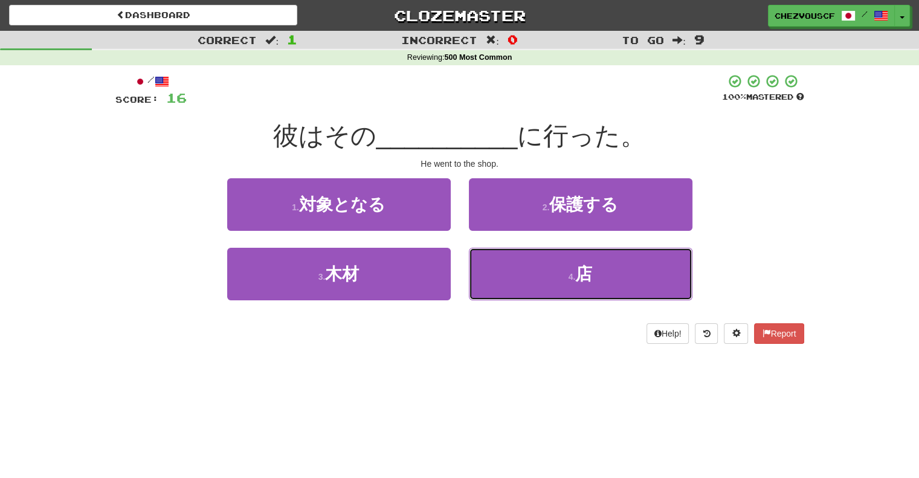
click at [623, 288] on button "4 . 店" at bounding box center [581, 274] width 224 height 53
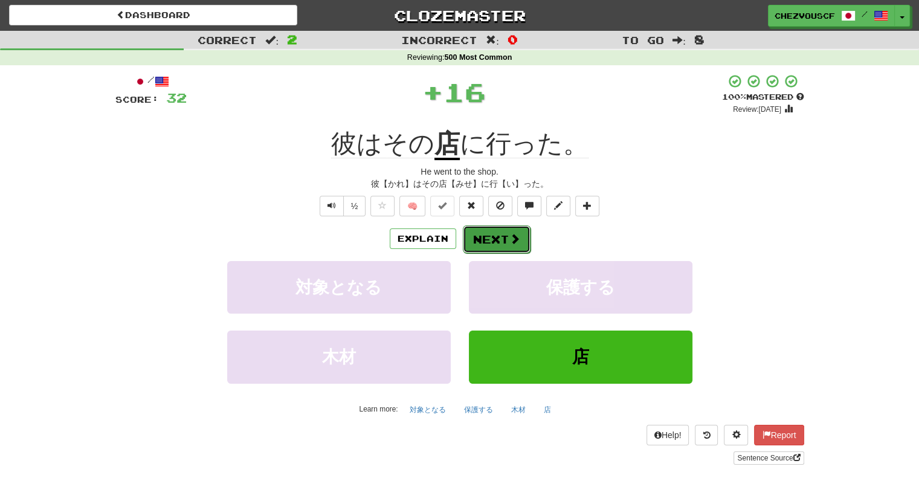
click at [524, 236] on button "Next" at bounding box center [497, 239] width 68 height 28
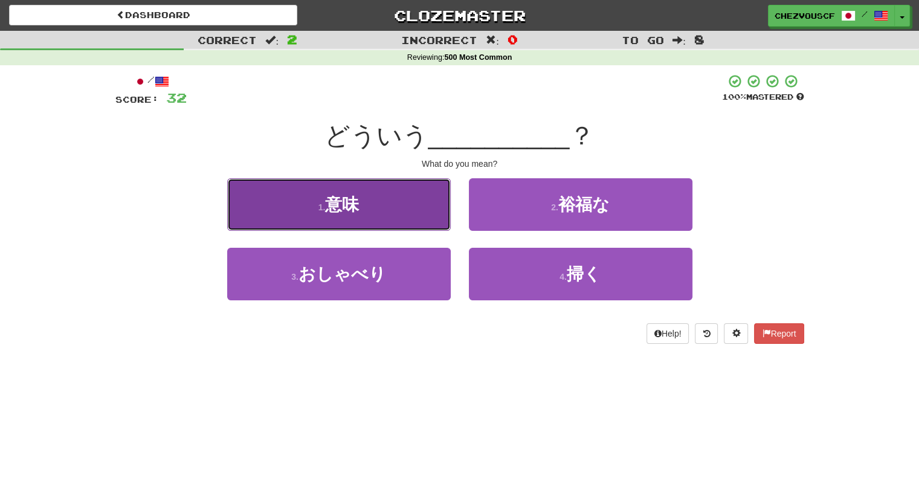
click at [424, 210] on button "1 . 意味" at bounding box center [339, 204] width 224 height 53
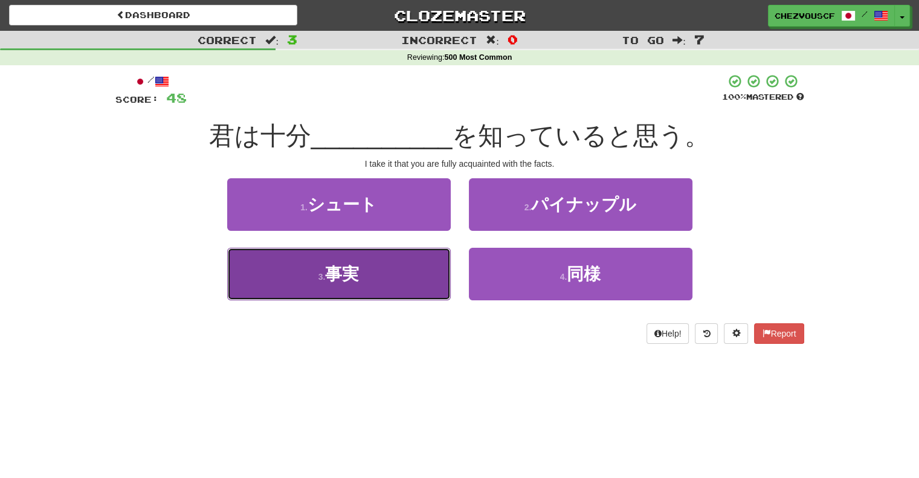
click at [397, 268] on button "3 . 事実" at bounding box center [339, 274] width 224 height 53
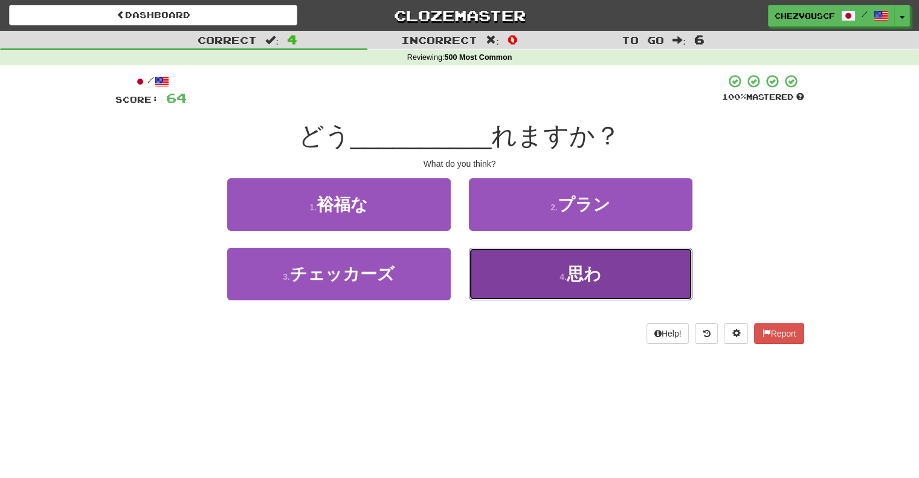
click at [519, 288] on button "4 . 思わ" at bounding box center [581, 274] width 224 height 53
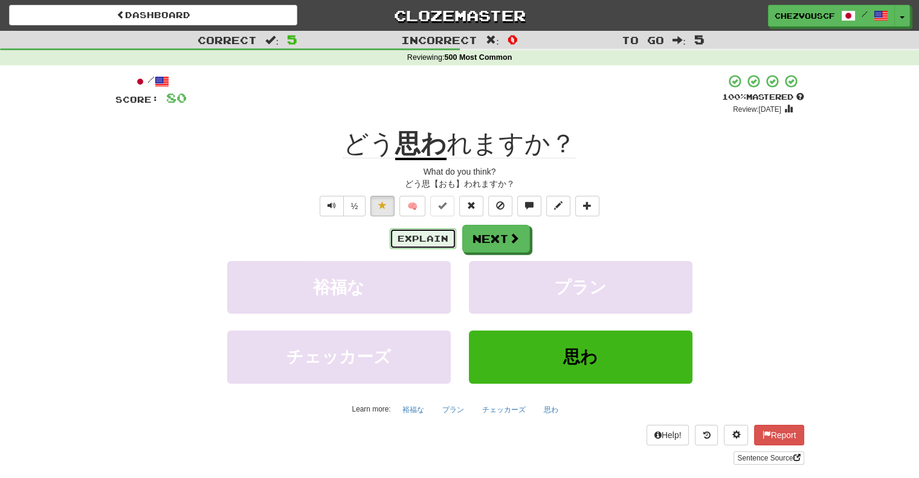
click at [422, 245] on button "Explain" at bounding box center [423, 238] width 66 height 21
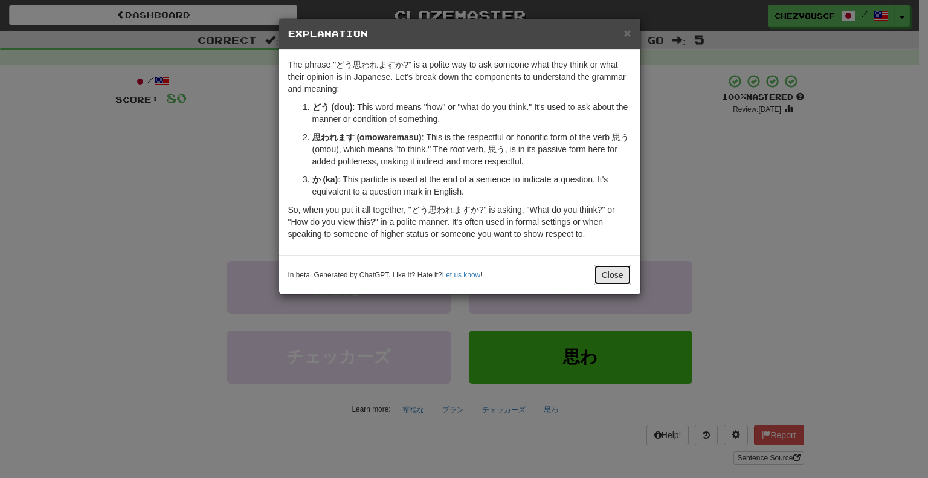
click at [614, 269] on button "Close" at bounding box center [612, 275] width 37 height 21
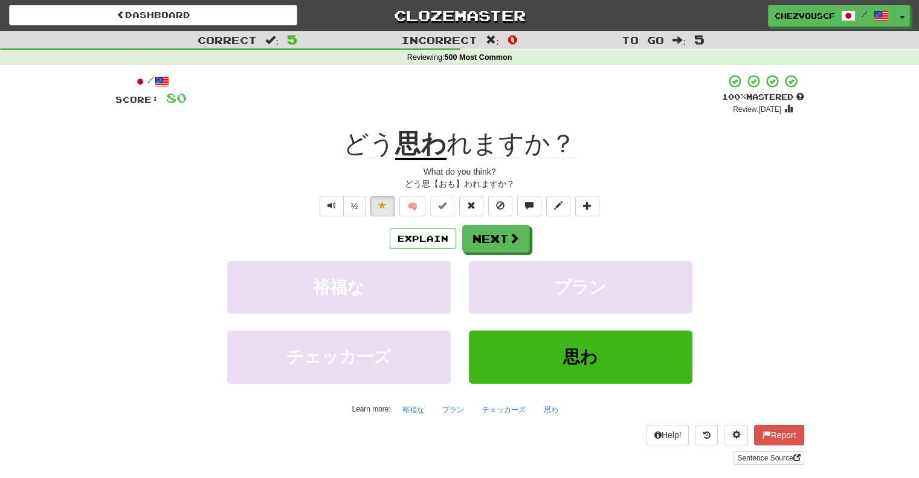
click at [456, 216] on div "½ 🧠" at bounding box center [459, 206] width 689 height 21
click at [494, 239] on button "Next" at bounding box center [497, 239] width 68 height 28
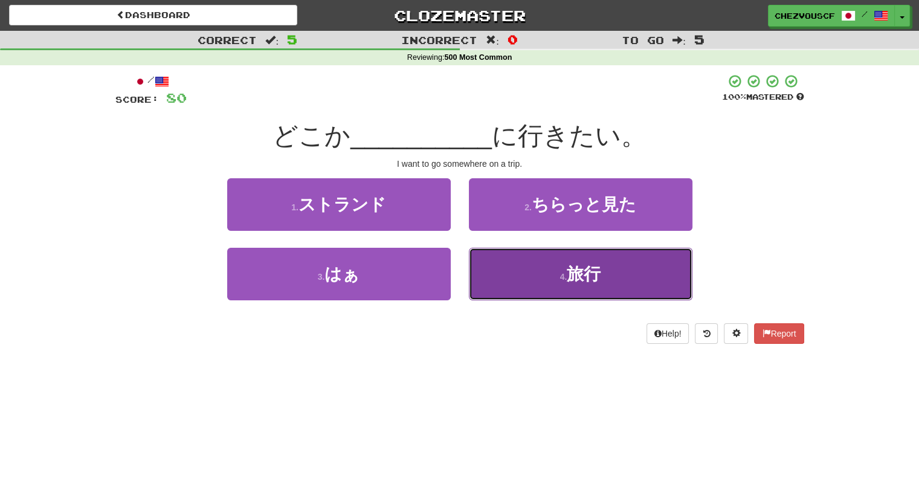
click at [548, 286] on button "4 . 旅行" at bounding box center [581, 274] width 224 height 53
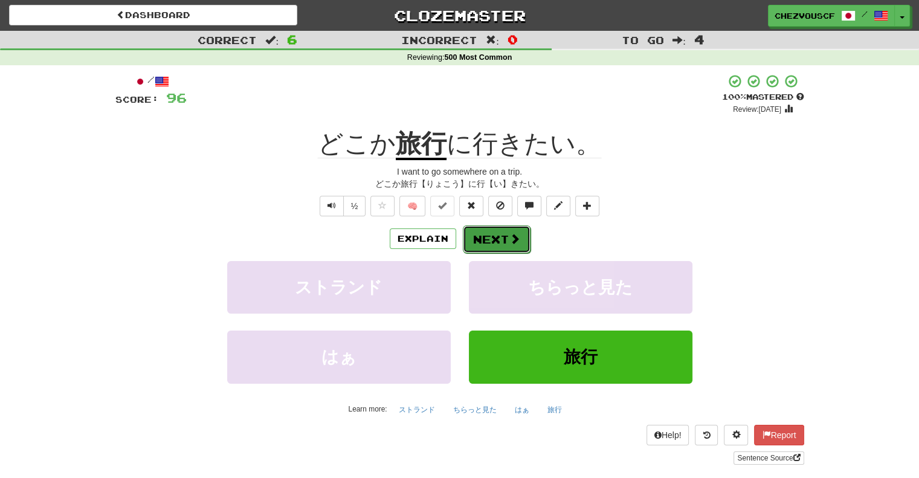
click at [513, 236] on span at bounding box center [514, 238] width 11 height 11
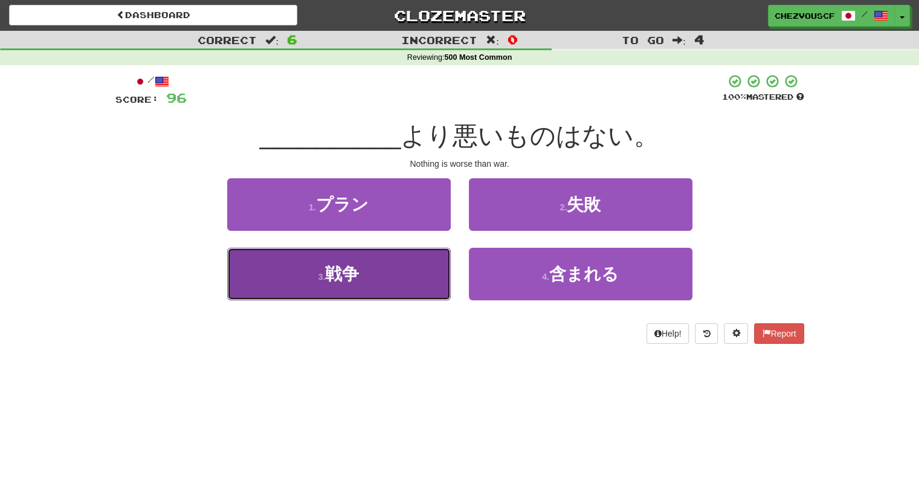
click at [401, 270] on button "3 . 戦争" at bounding box center [339, 274] width 224 height 53
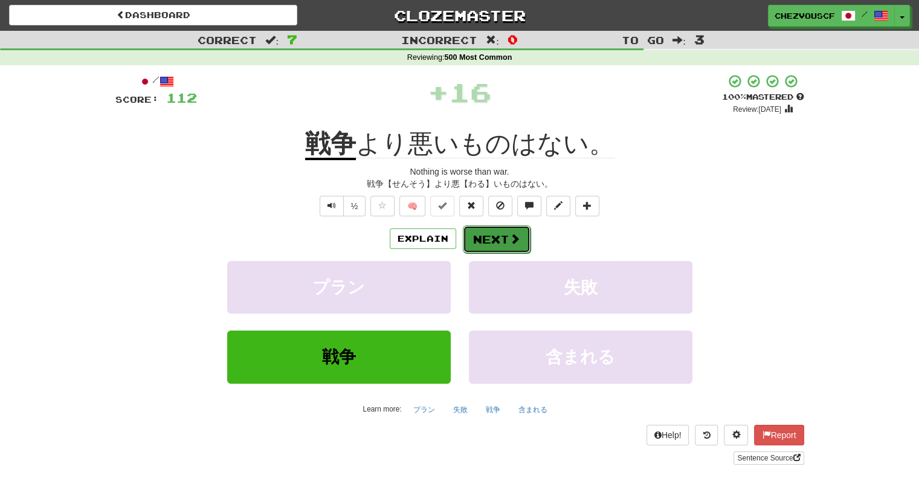
click at [509, 243] on span at bounding box center [514, 238] width 11 height 11
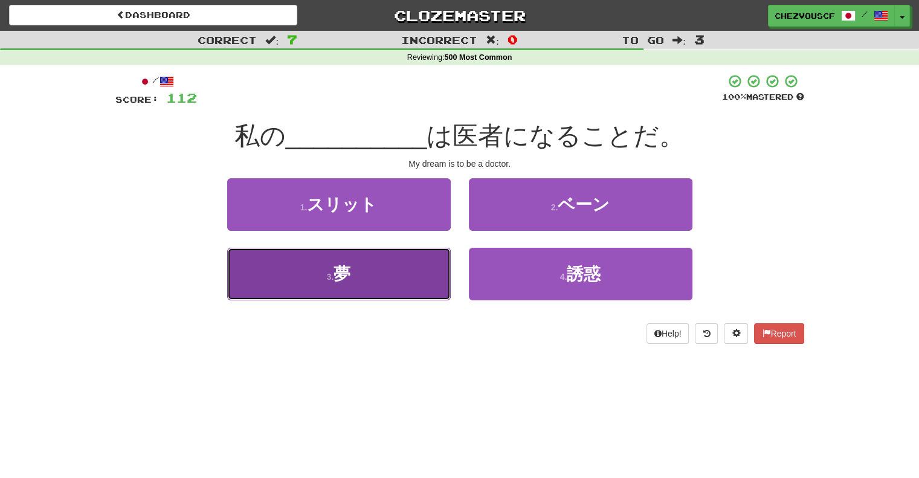
click at [435, 292] on button "3 . 夢" at bounding box center [339, 274] width 224 height 53
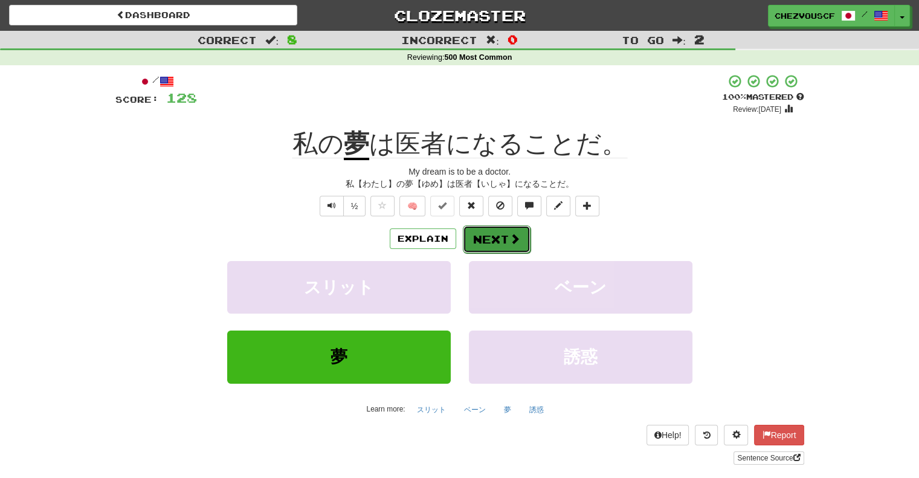
click at [491, 233] on button "Next" at bounding box center [497, 239] width 68 height 28
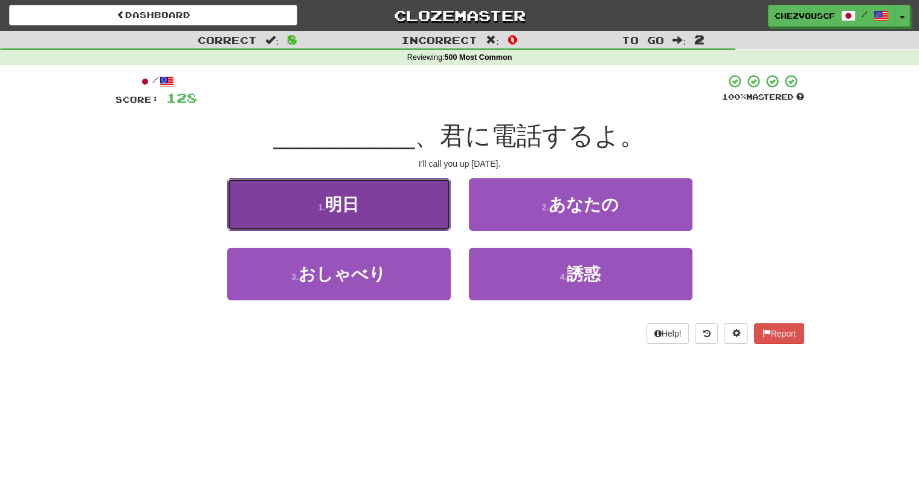
click at [337, 207] on span "明日" at bounding box center [342, 204] width 34 height 19
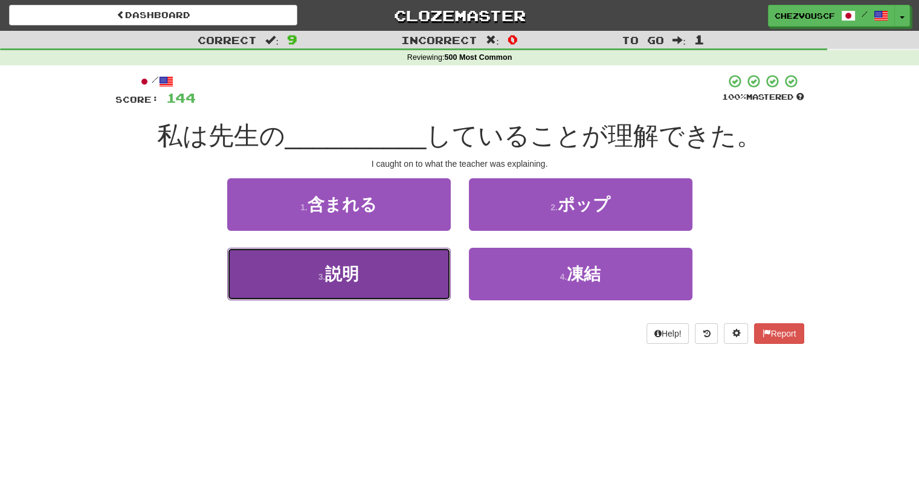
click at [431, 276] on button "3 . 説明" at bounding box center [339, 274] width 224 height 53
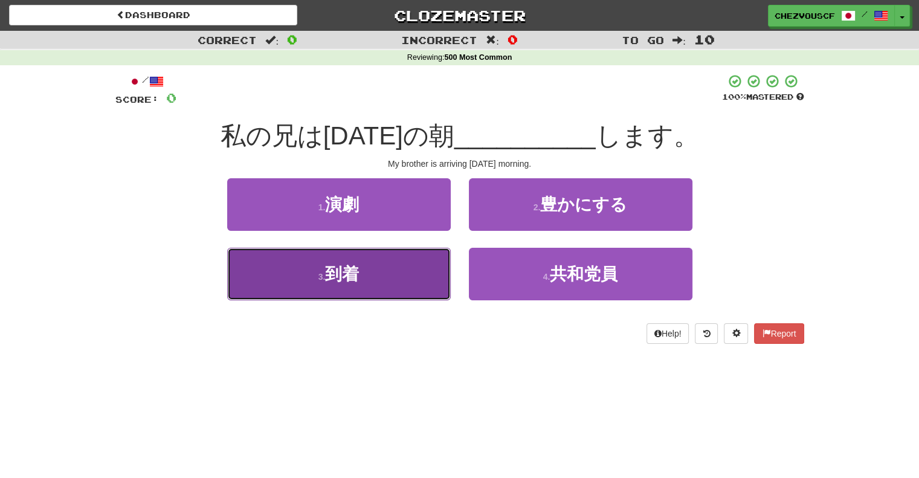
click at [416, 260] on button "3 . 到着" at bounding box center [339, 274] width 224 height 53
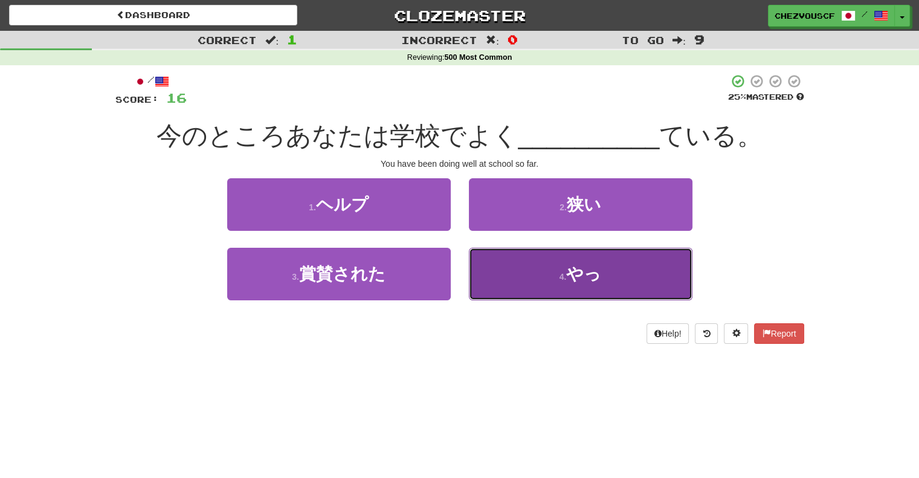
click at [590, 275] on span "やっ" at bounding box center [583, 274] width 35 height 19
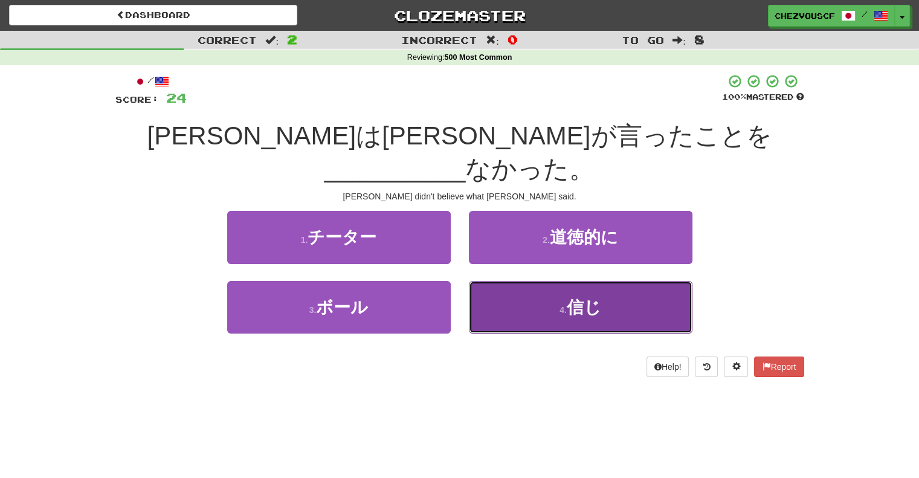
click at [521, 281] on button "4 . 信じ" at bounding box center [581, 307] width 224 height 53
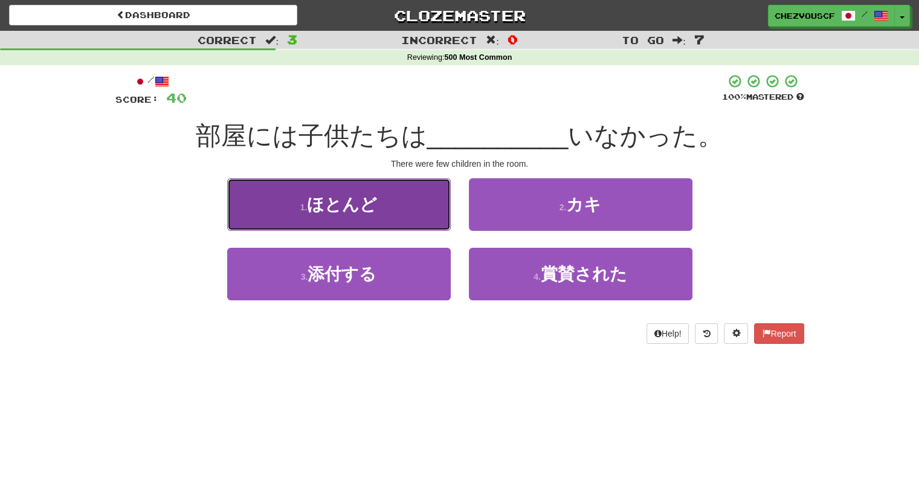
click at [397, 225] on button "1 . ほとんど" at bounding box center [339, 204] width 224 height 53
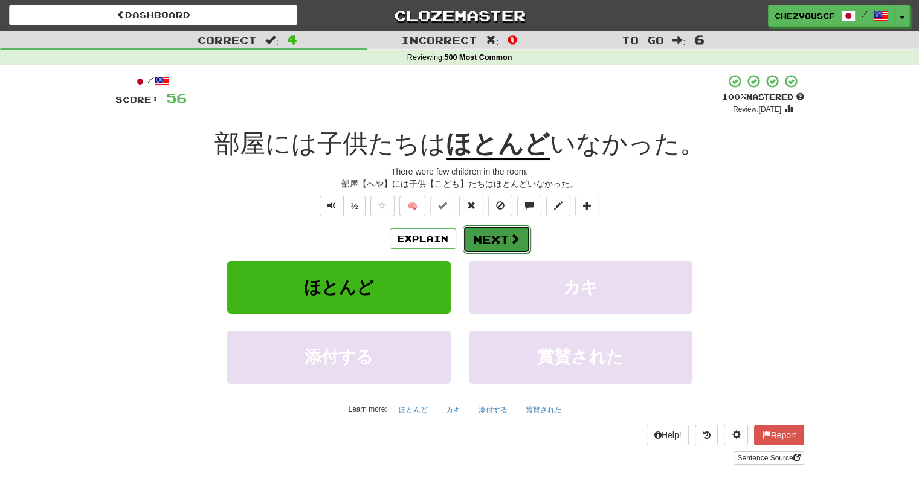
click at [498, 250] on button "Next" at bounding box center [497, 239] width 68 height 28
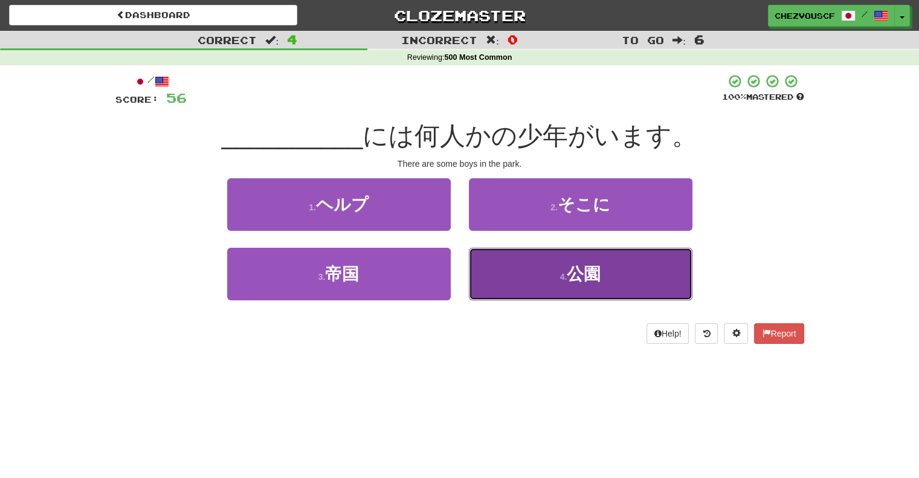
click at [505, 259] on button "4 . 公園" at bounding box center [581, 274] width 224 height 53
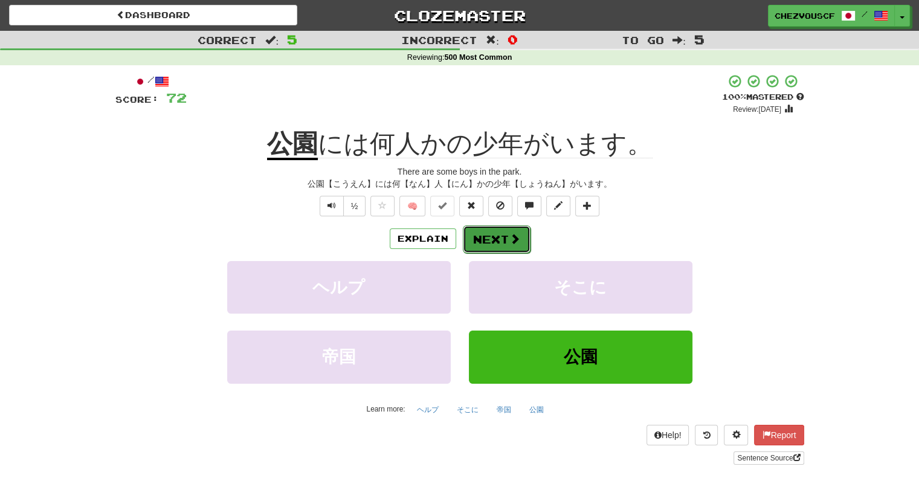
click at [510, 241] on span at bounding box center [514, 238] width 11 height 11
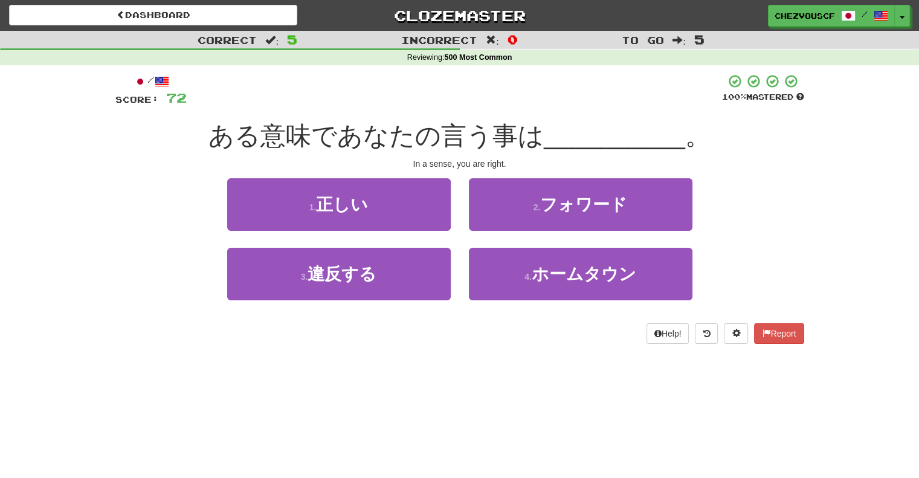
click at [510, 241] on div "2 . フォワード" at bounding box center [581, 213] width 242 height 70
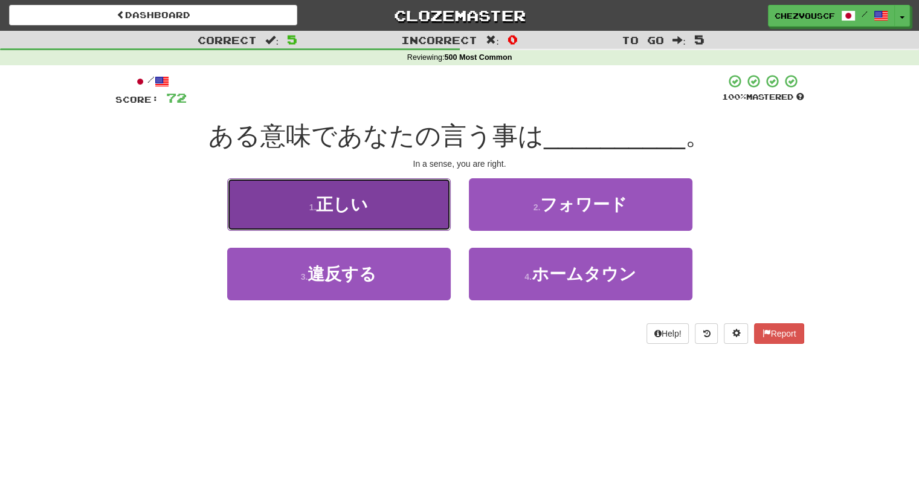
click at [441, 183] on button "1 . 正しい" at bounding box center [339, 204] width 224 height 53
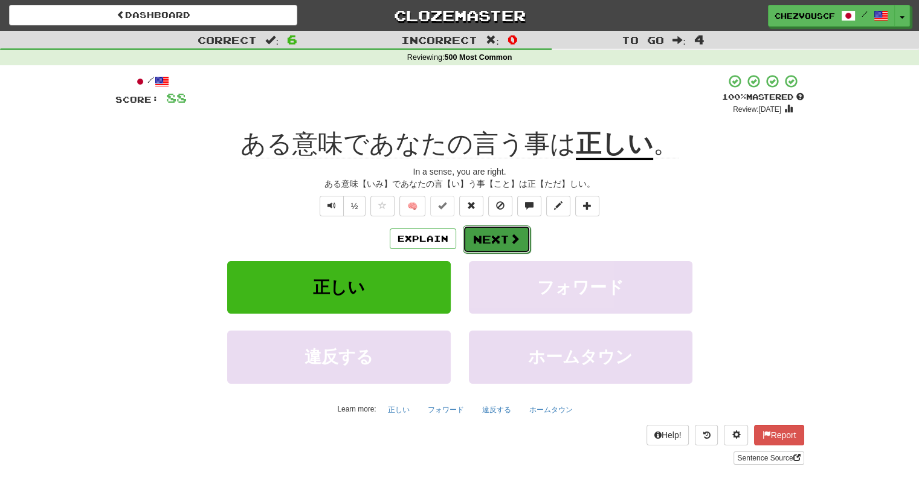
click at [525, 248] on button "Next" at bounding box center [497, 239] width 68 height 28
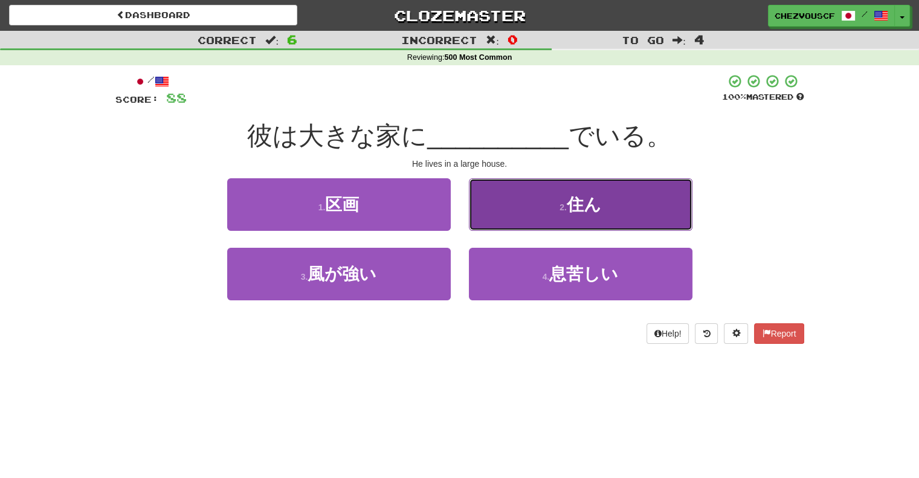
click at [522, 202] on button "2 . 住ん" at bounding box center [581, 204] width 224 height 53
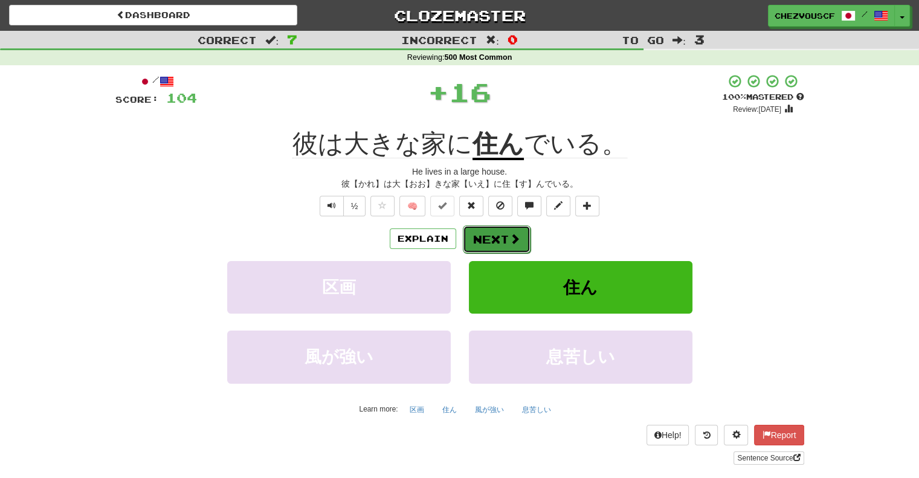
click at [509, 239] on span at bounding box center [514, 238] width 11 height 11
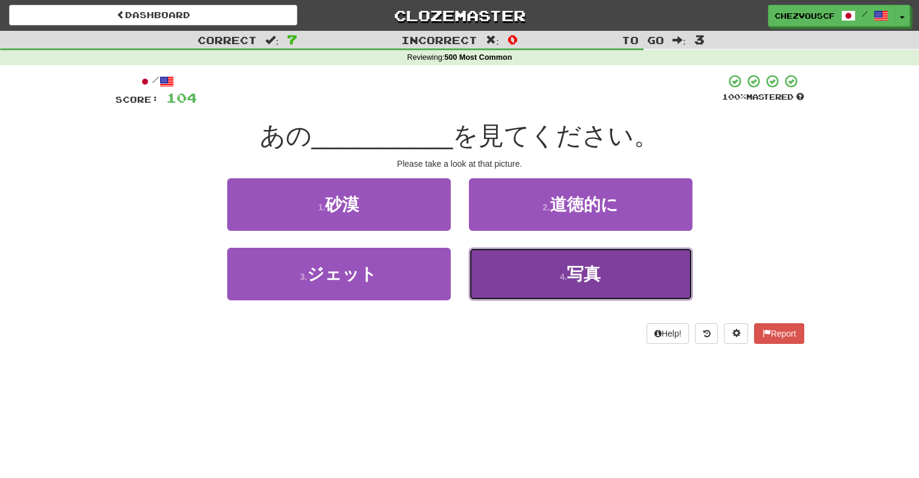
click at [526, 257] on button "4 . 写真" at bounding box center [581, 274] width 224 height 53
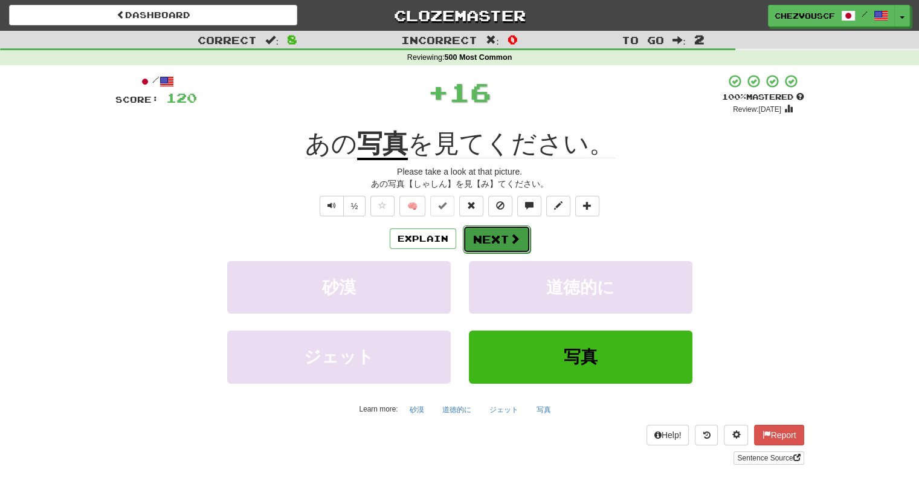
click at [520, 244] on button "Next" at bounding box center [497, 239] width 68 height 28
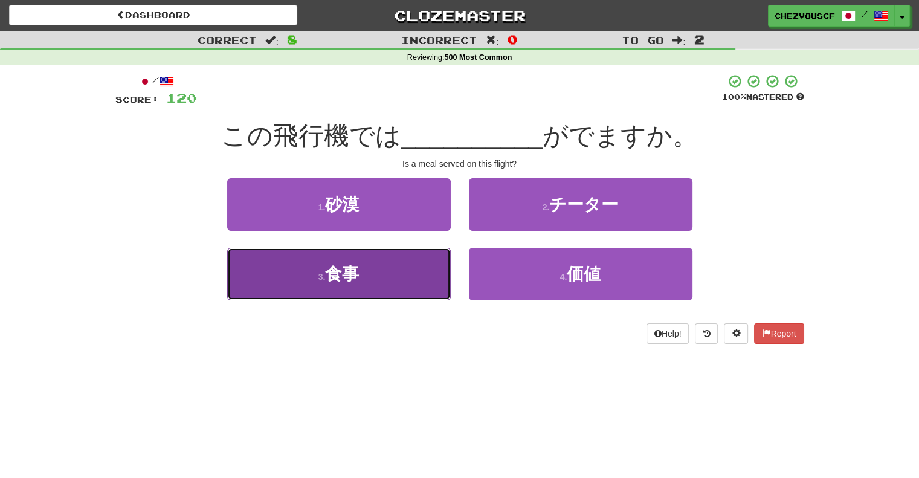
click at [413, 262] on button "3 . 食事" at bounding box center [339, 274] width 224 height 53
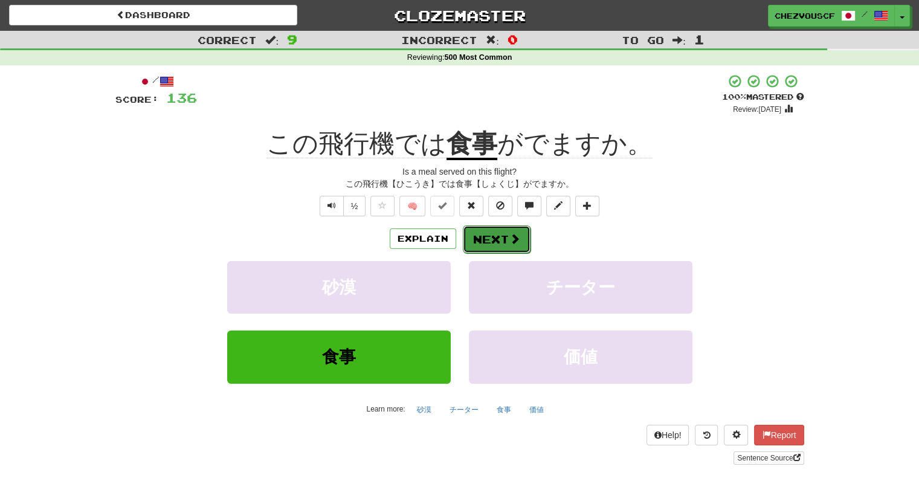
click at [485, 245] on button "Next" at bounding box center [497, 239] width 68 height 28
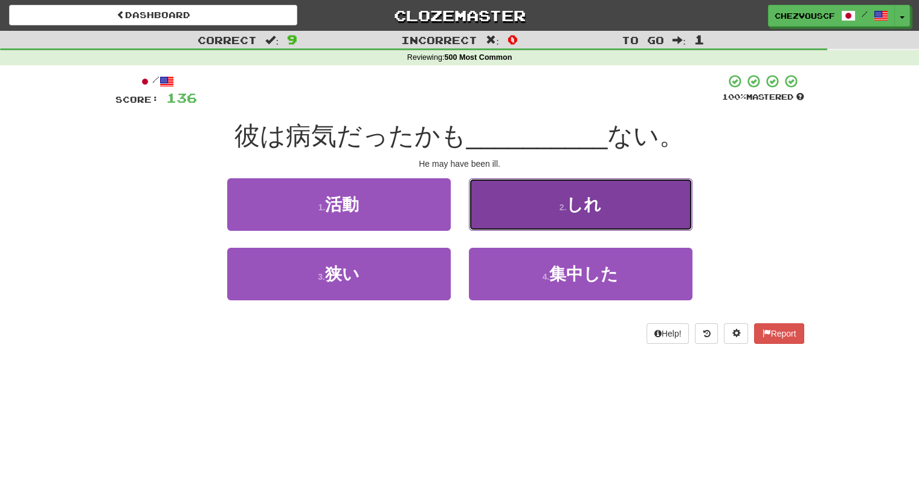
click at [508, 214] on button "2 . しれ" at bounding box center [581, 204] width 224 height 53
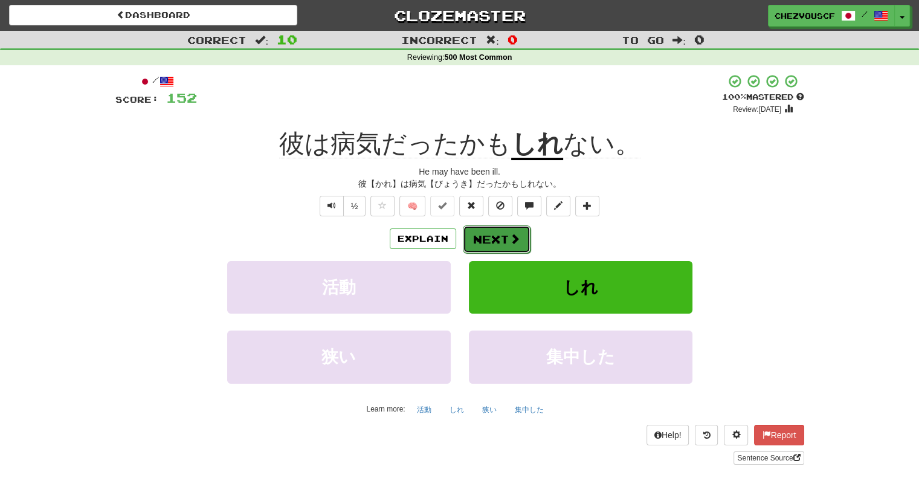
click at [524, 229] on button "Next" at bounding box center [497, 239] width 68 height 28
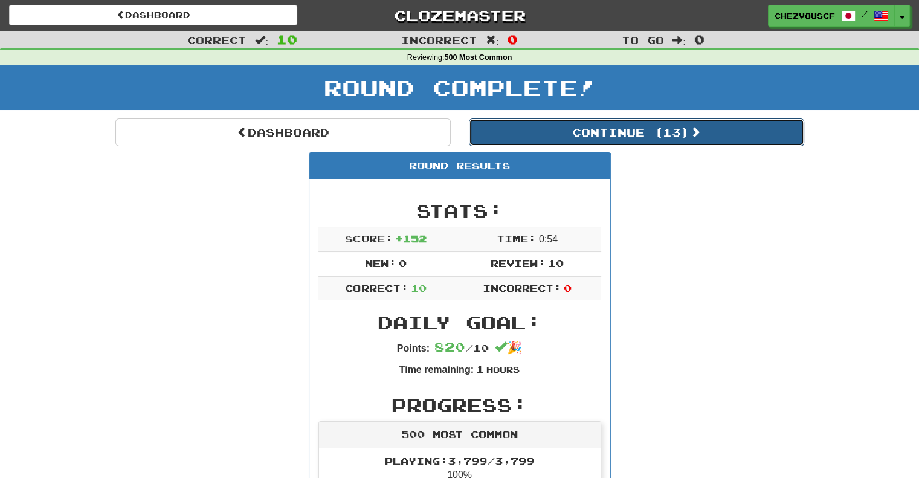
click at [633, 142] on button "Continue ( 13 )" at bounding box center [636, 132] width 335 height 28
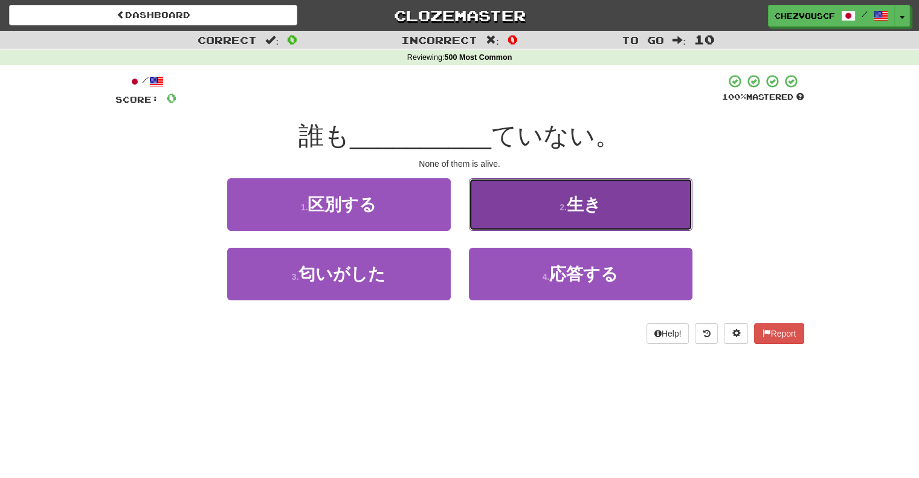
click at [620, 190] on button "2 . 生き" at bounding box center [581, 204] width 224 height 53
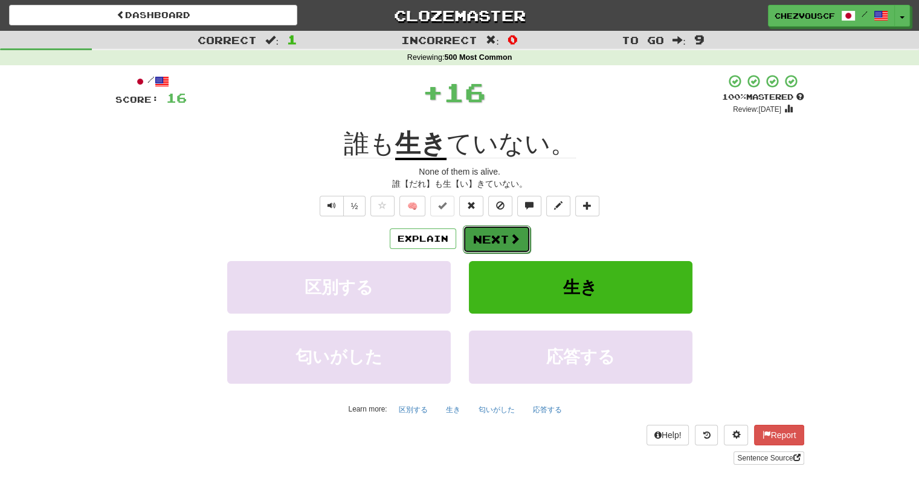
click at [516, 244] on span at bounding box center [514, 238] width 11 height 11
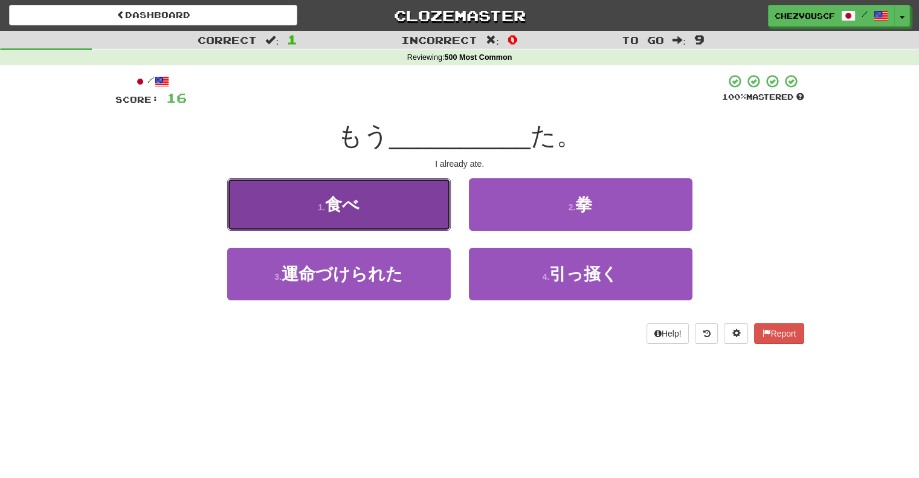
click at [440, 226] on button "1 . 食べ" at bounding box center [339, 204] width 224 height 53
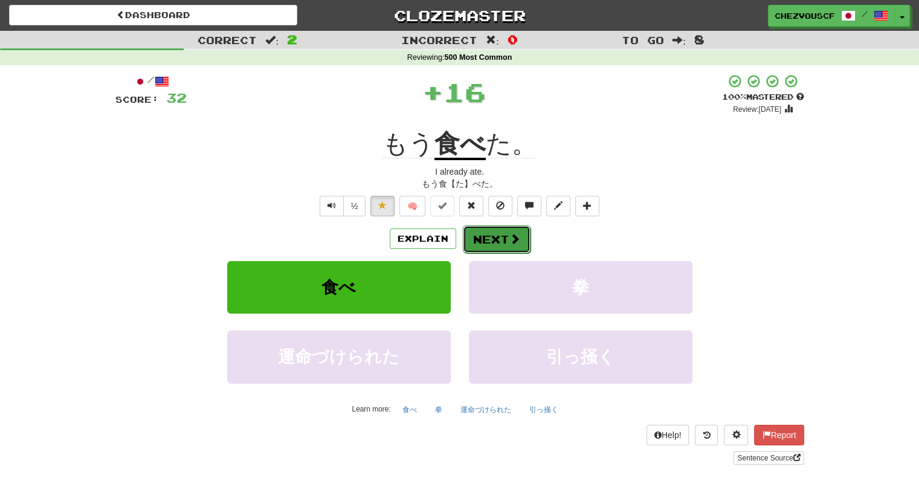
click at [506, 231] on button "Next" at bounding box center [497, 239] width 68 height 28
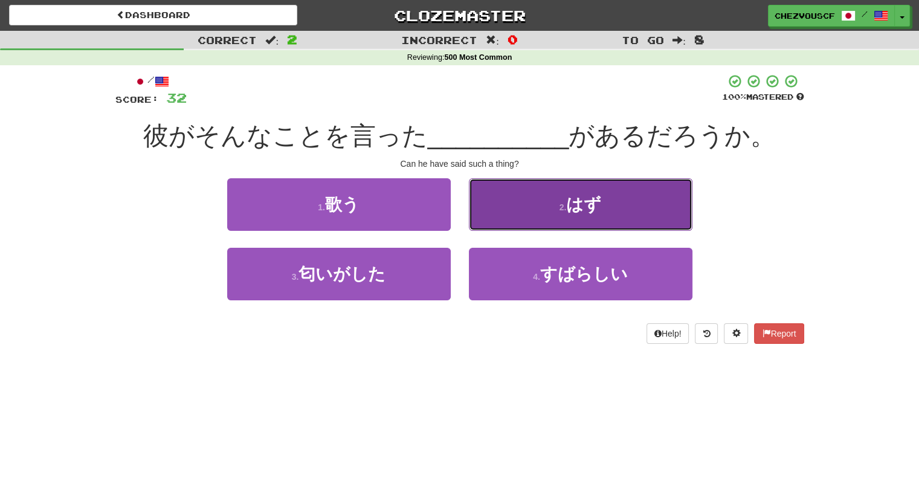
click at [513, 218] on button "2 . はず" at bounding box center [581, 204] width 224 height 53
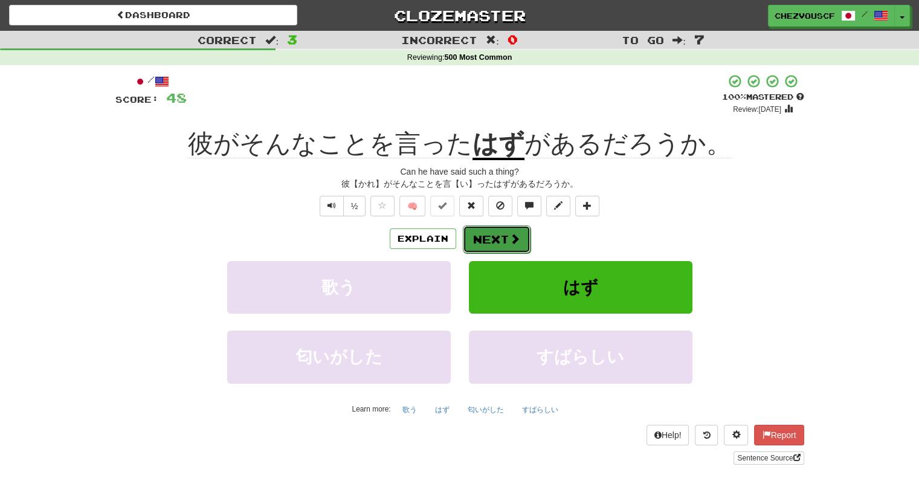
click at [519, 230] on button "Next" at bounding box center [497, 239] width 68 height 28
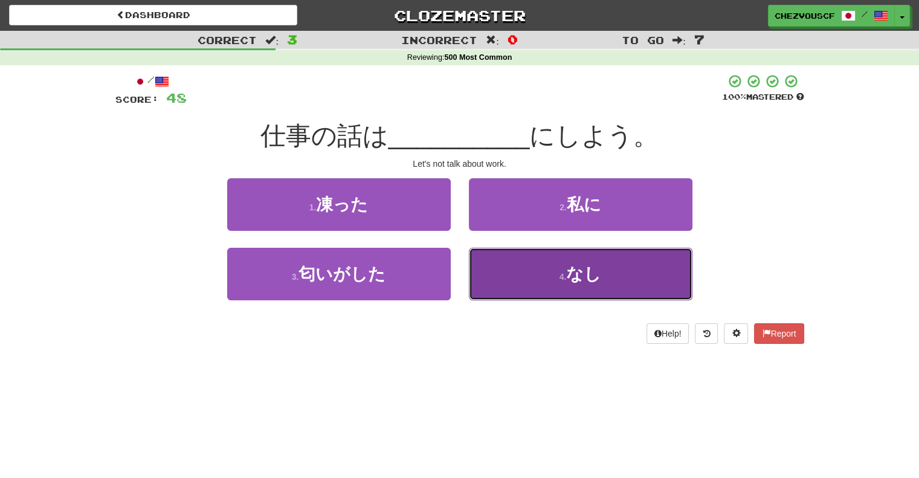
click at [519, 256] on button "4 . なし" at bounding box center [581, 274] width 224 height 53
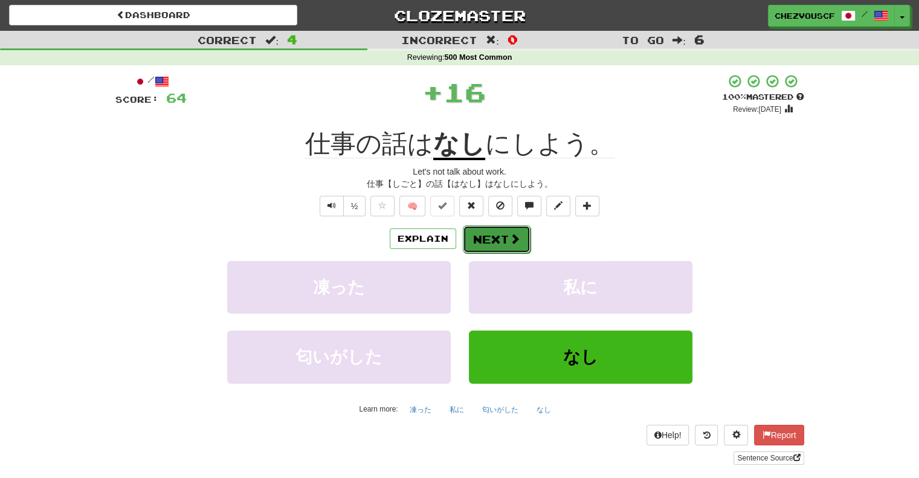
click at [514, 245] on button "Next" at bounding box center [497, 239] width 68 height 28
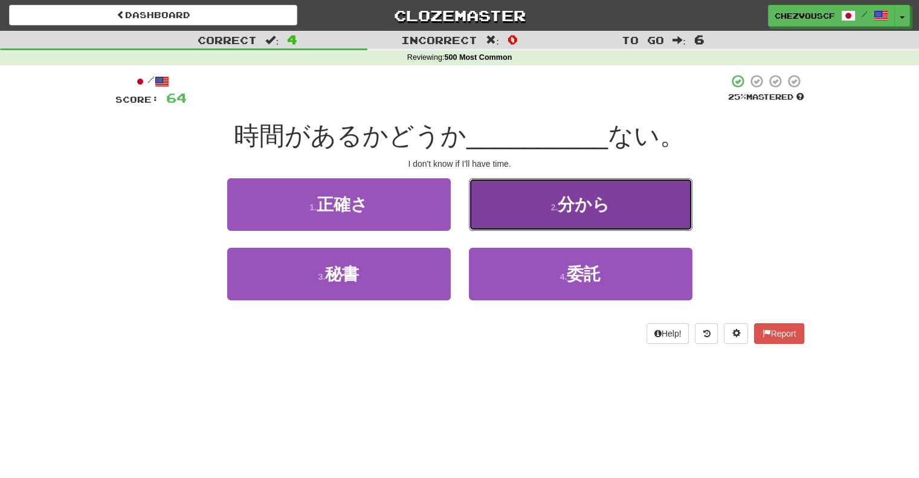
click at [520, 224] on button "2 . 分から" at bounding box center [581, 204] width 224 height 53
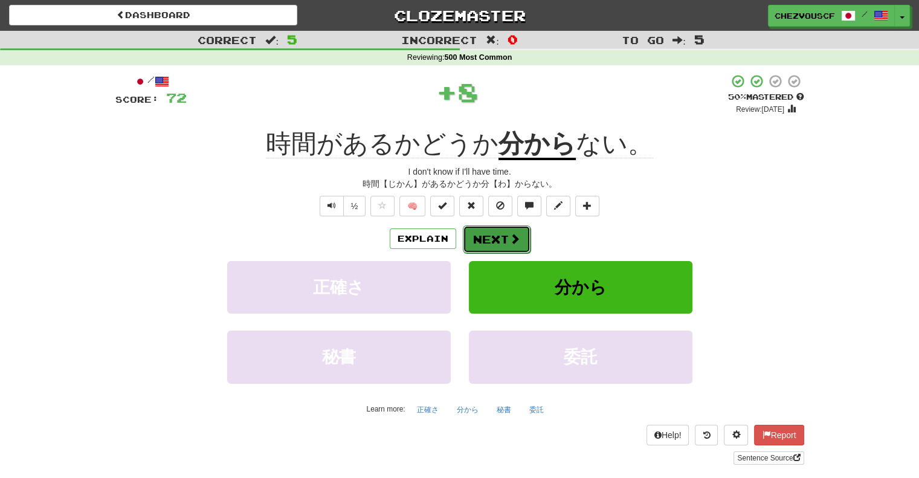
click at [517, 241] on span at bounding box center [514, 238] width 11 height 11
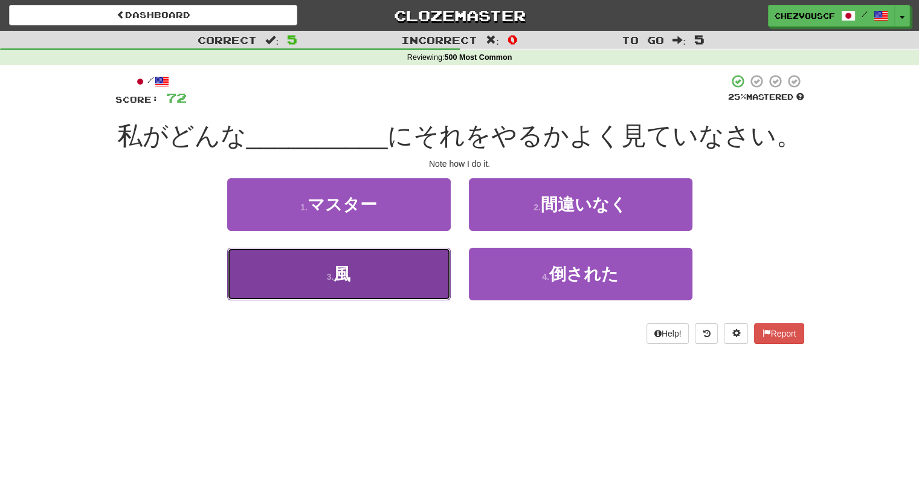
click at [421, 248] on button "3 . 風" at bounding box center [339, 274] width 224 height 53
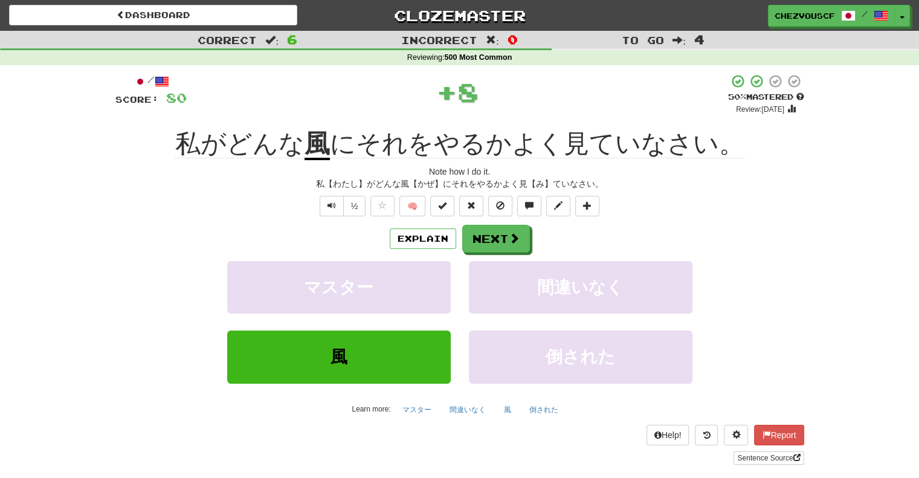
click at [421, 248] on button "Explain" at bounding box center [423, 238] width 66 height 21
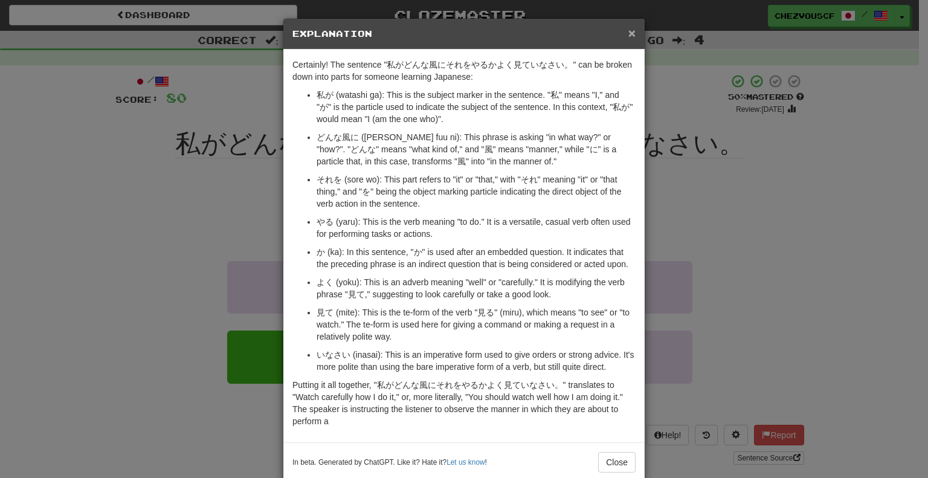
click at [629, 31] on span "×" at bounding box center [632, 33] width 7 height 14
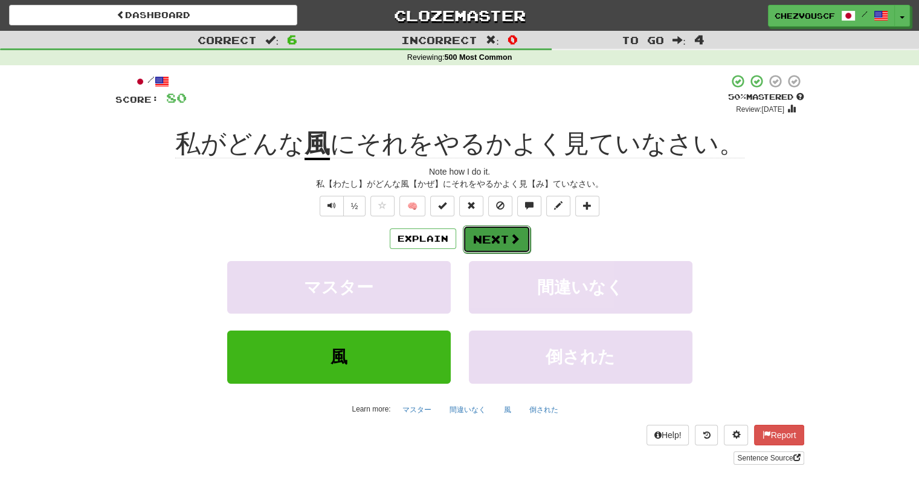
click at [510, 244] on span at bounding box center [514, 238] width 11 height 11
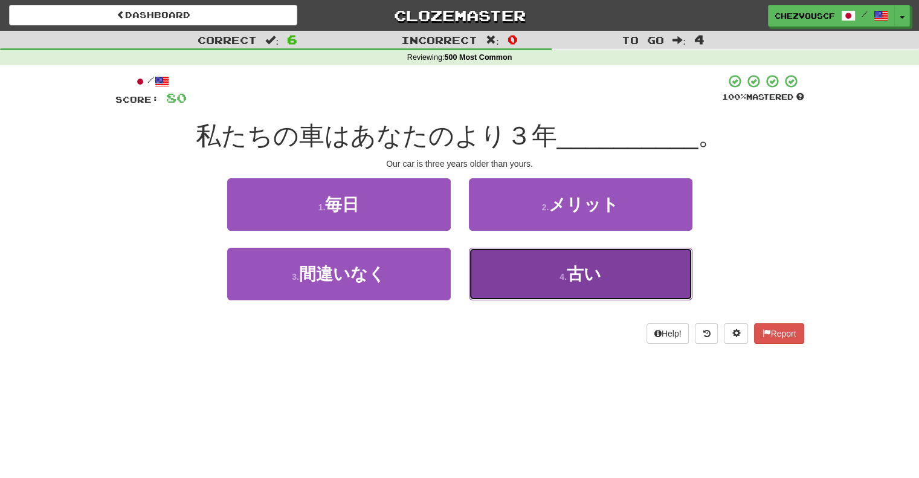
click at [487, 253] on button "4 . 古い" at bounding box center [581, 274] width 224 height 53
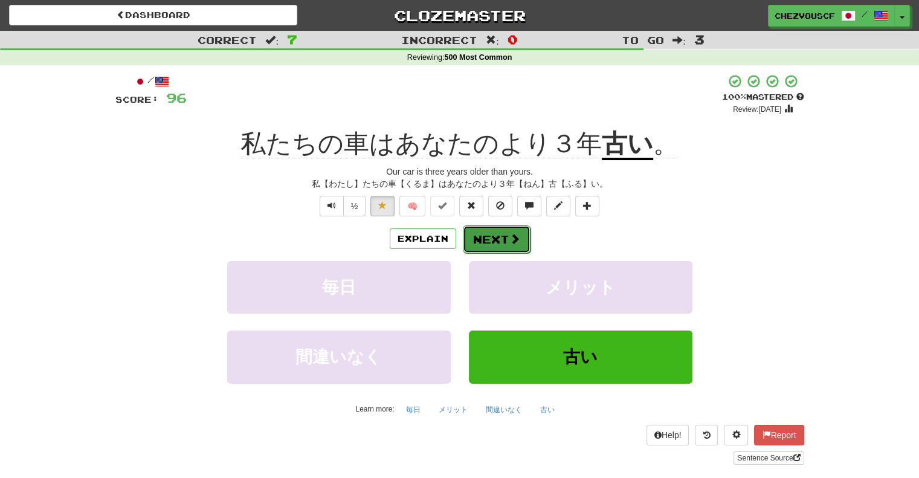
click at [511, 244] on span at bounding box center [514, 238] width 11 height 11
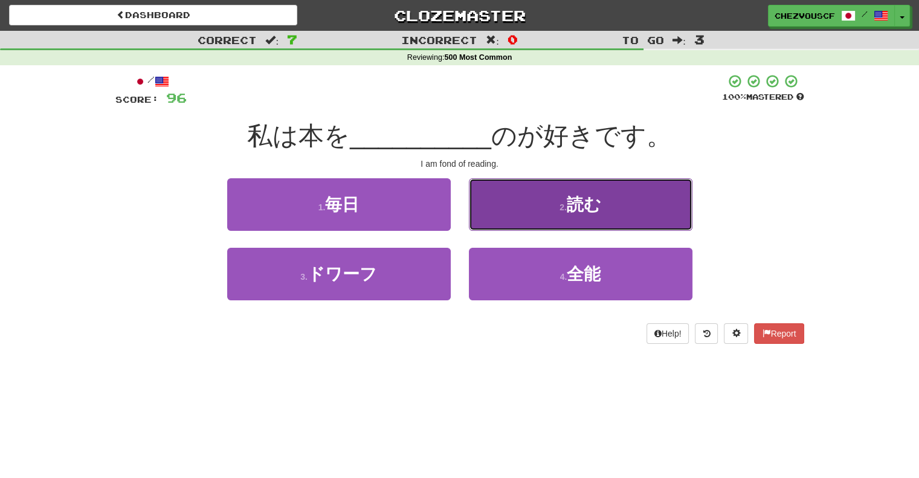
click at [551, 205] on button "2 . 読む" at bounding box center [581, 204] width 224 height 53
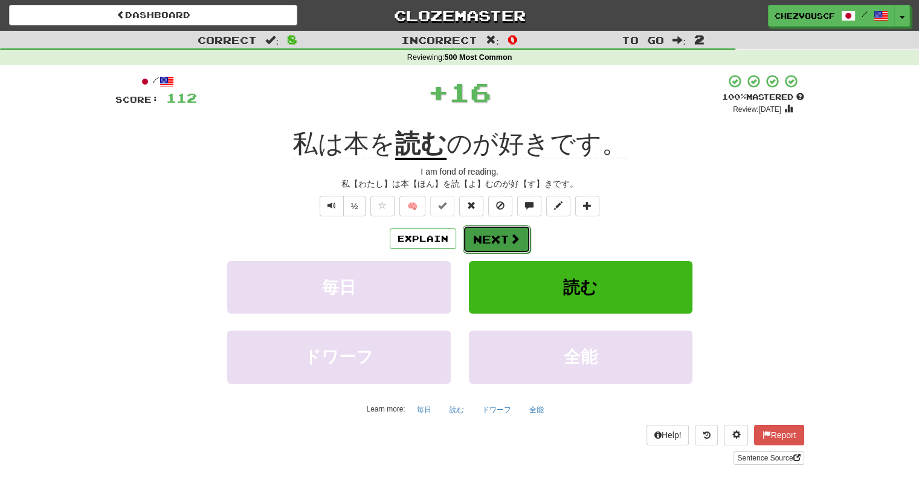
click at [502, 235] on button "Next" at bounding box center [497, 239] width 68 height 28
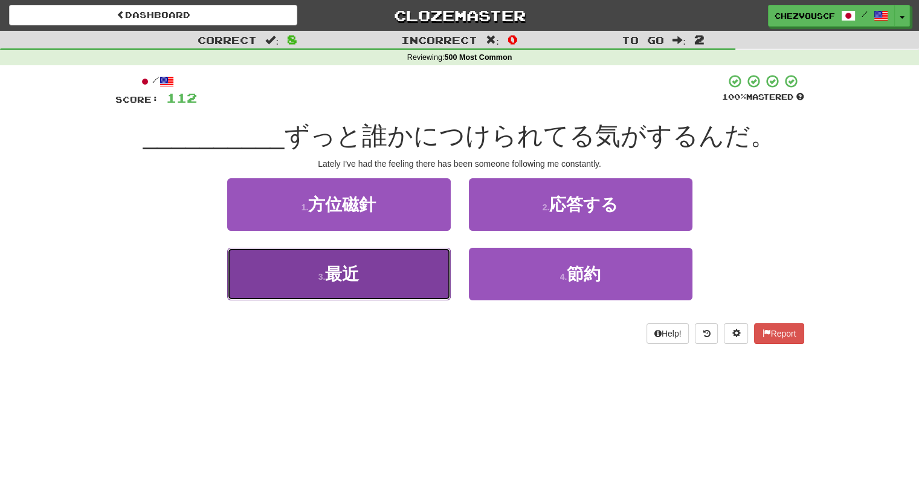
click at [442, 258] on button "3 . 最近" at bounding box center [339, 274] width 224 height 53
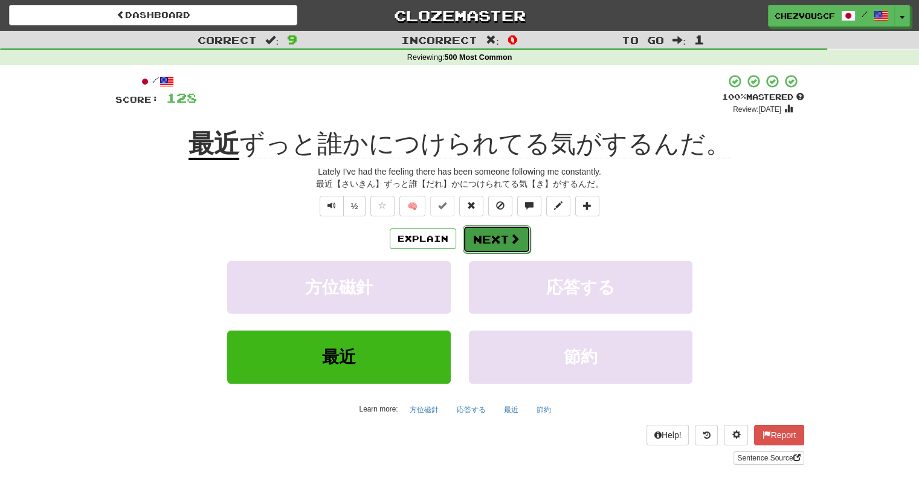
click at [482, 248] on button "Next" at bounding box center [497, 239] width 68 height 28
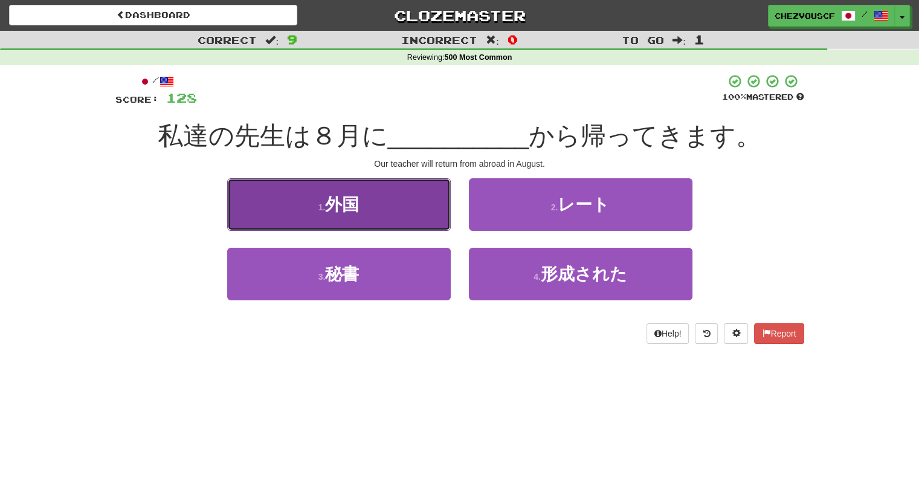
click at [436, 208] on button "1 . 外国" at bounding box center [339, 204] width 224 height 53
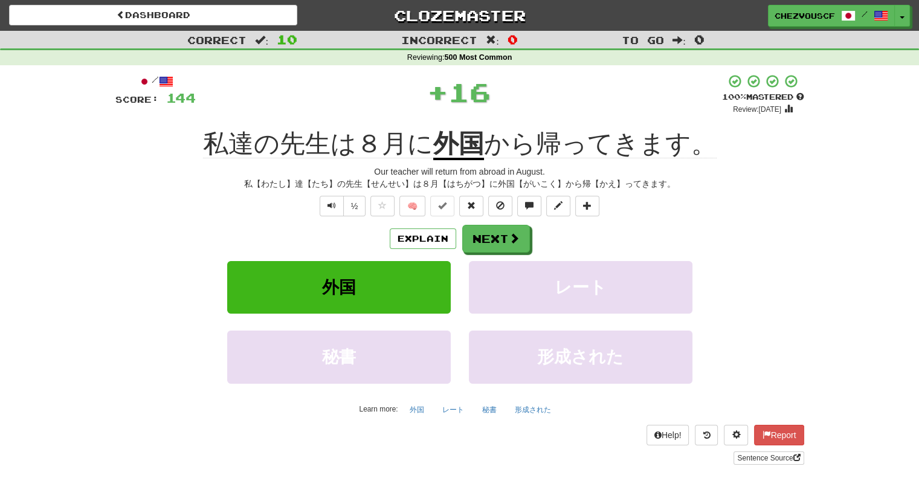
click at [580, 237] on div "Explain Next" at bounding box center [459, 239] width 689 height 28
click at [517, 241] on span at bounding box center [514, 238] width 11 height 11
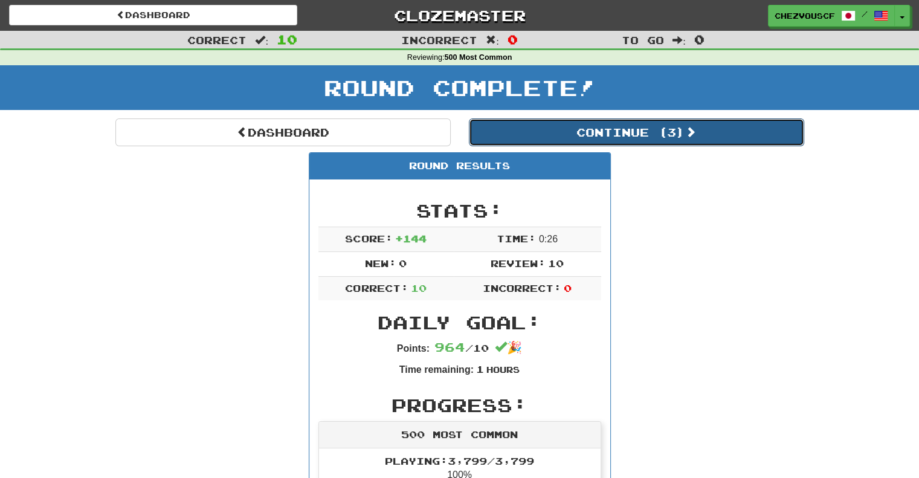
click at [641, 130] on button "Continue ( 3 )" at bounding box center [636, 132] width 335 height 28
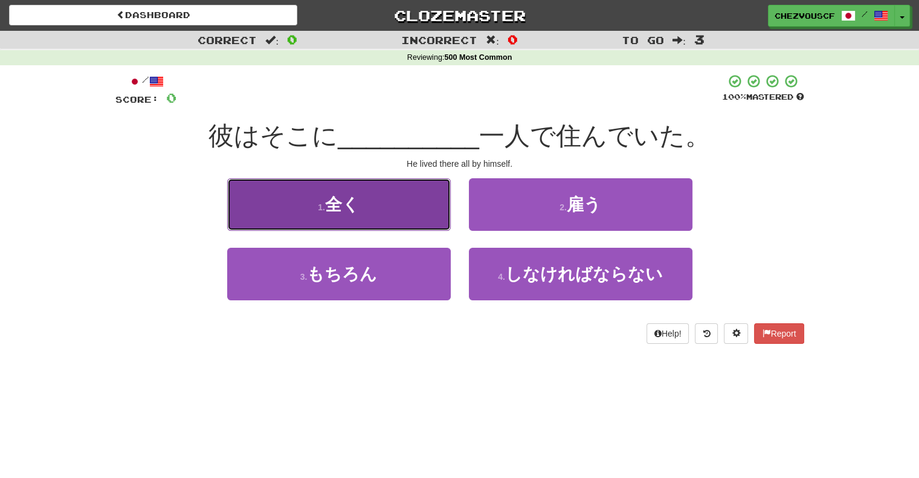
click at [418, 188] on button "1 . 全く" at bounding box center [339, 204] width 224 height 53
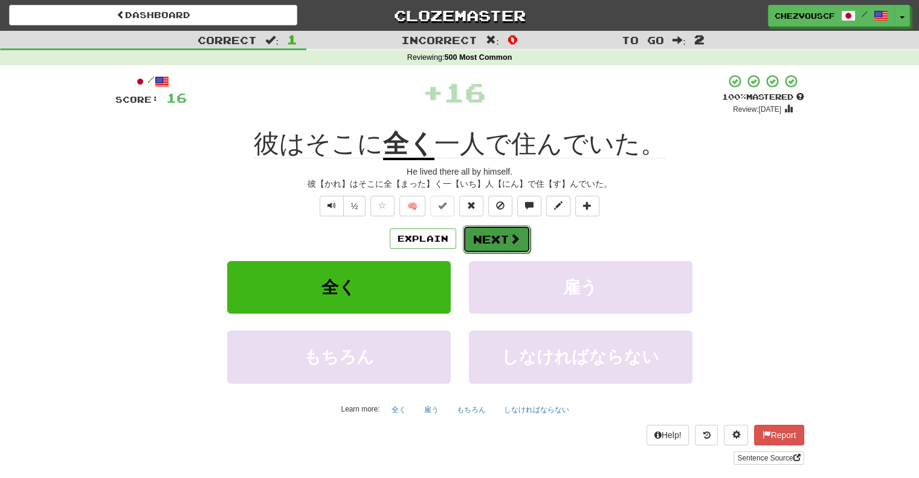
click at [522, 236] on button "Next" at bounding box center [497, 239] width 68 height 28
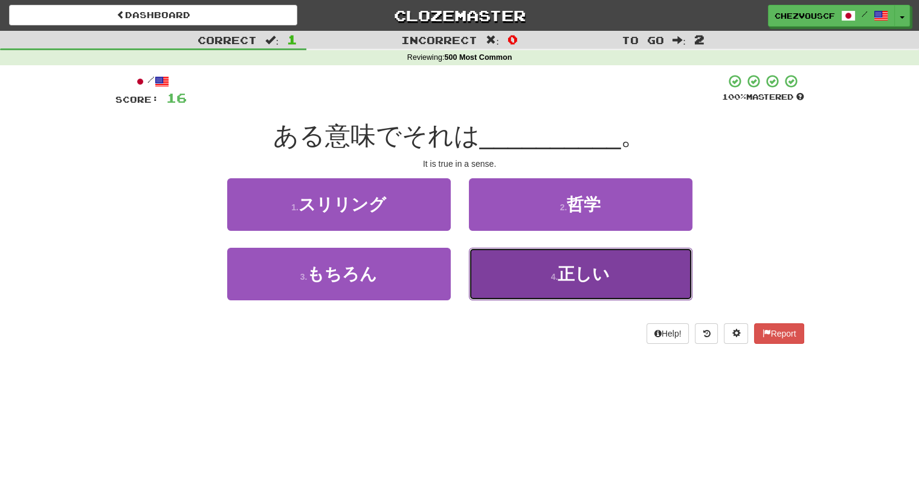
click at [523, 248] on button "4 . 正しい" at bounding box center [581, 274] width 224 height 53
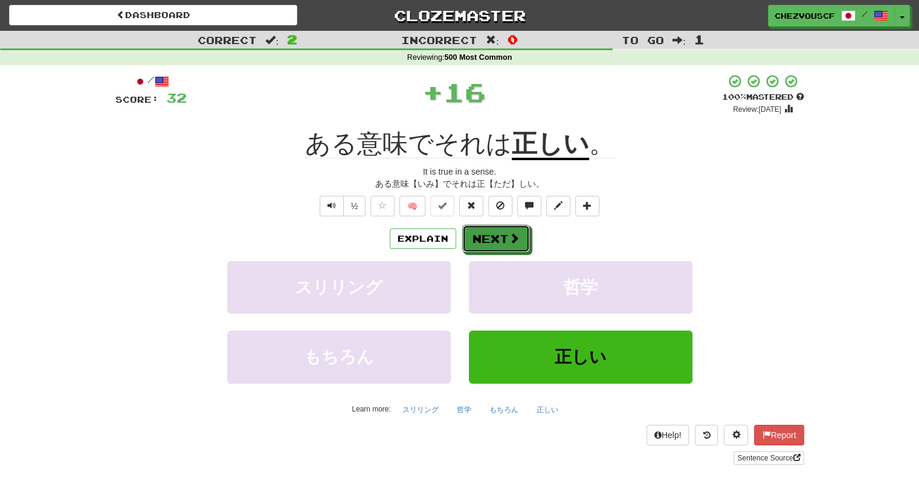
click at [523, 248] on button "Next" at bounding box center [496, 239] width 68 height 28
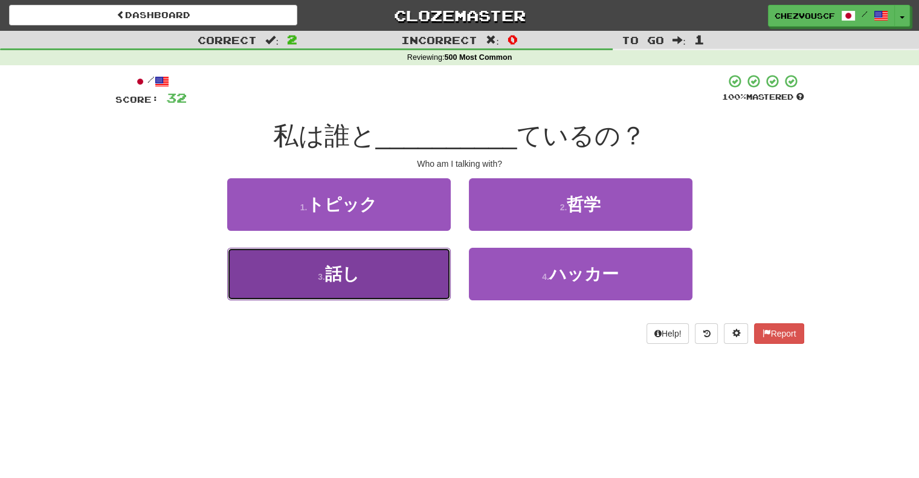
click at [420, 260] on button "3 . 話し" at bounding box center [339, 274] width 224 height 53
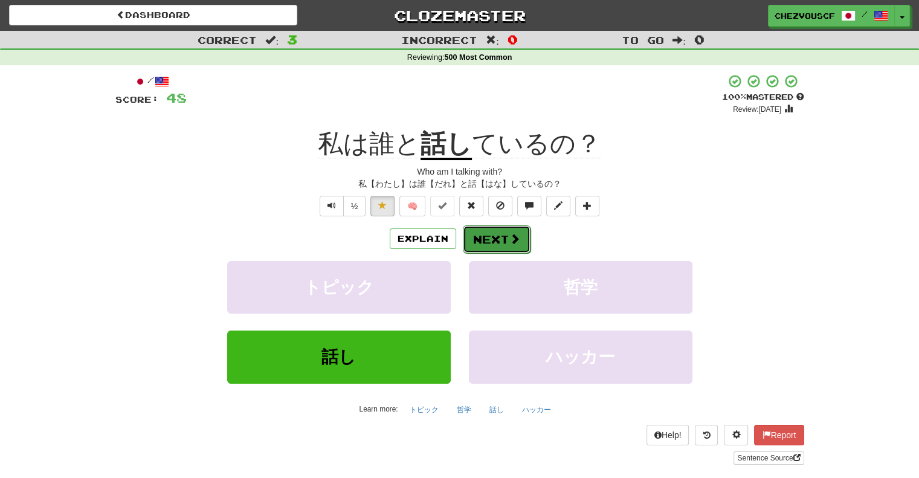
click at [509, 239] on span at bounding box center [514, 238] width 11 height 11
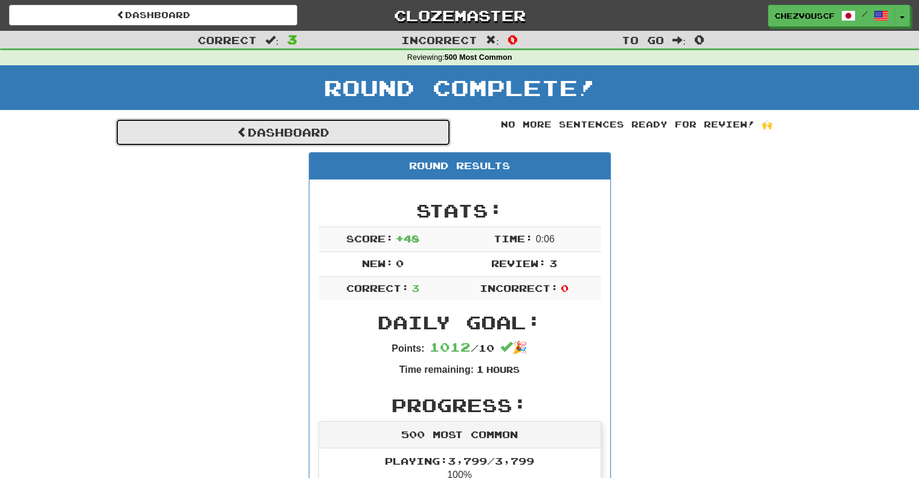
click at [283, 134] on link "Dashboard" at bounding box center [282, 132] width 335 height 28
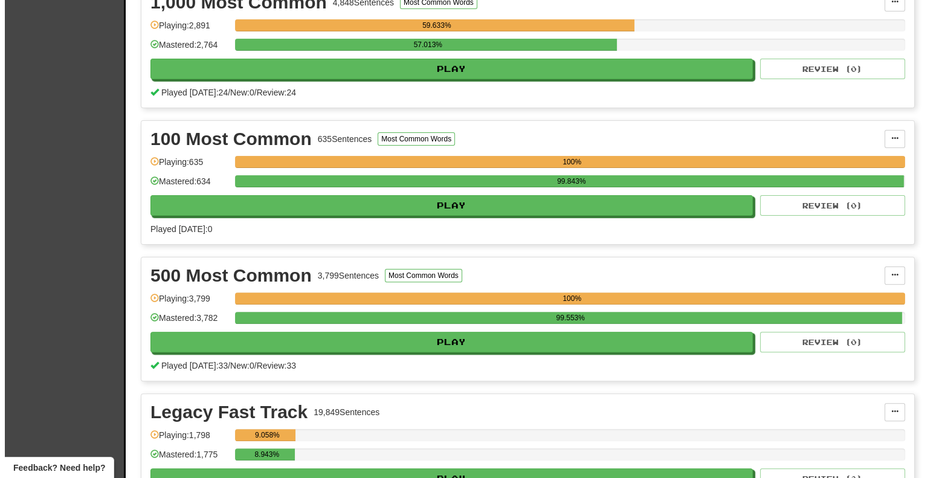
scroll to position [411, 0]
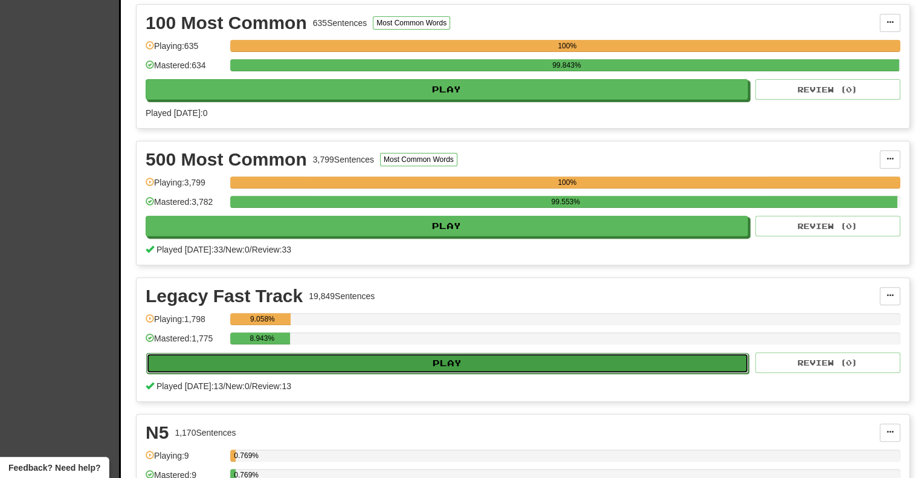
click at [578, 362] on button "Play" at bounding box center [447, 363] width 603 height 21
select select "**"
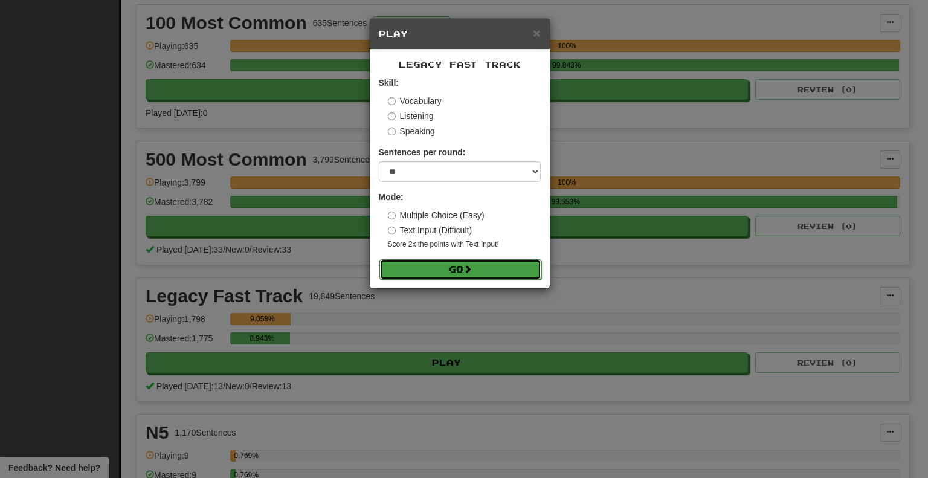
click at [525, 276] on button "Go" at bounding box center [461, 269] width 162 height 21
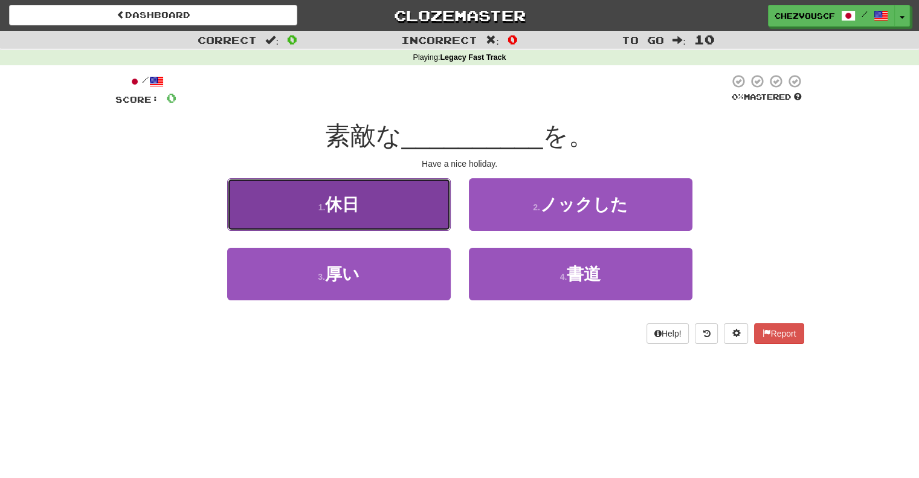
click at [433, 204] on button "1 . 休日" at bounding box center [339, 204] width 224 height 53
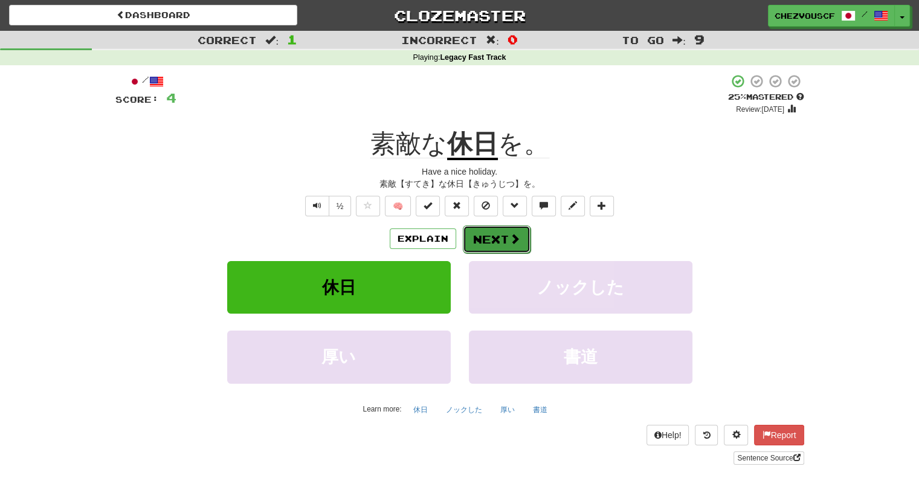
click at [469, 236] on button "Next" at bounding box center [497, 239] width 68 height 28
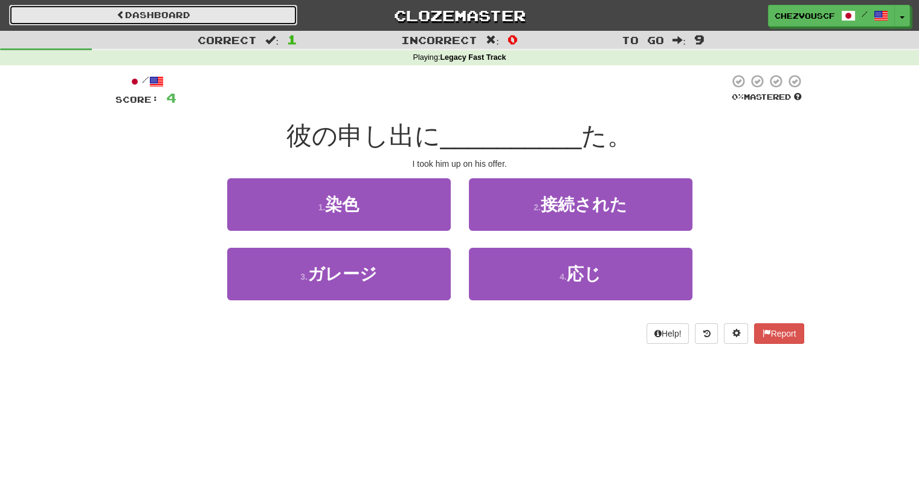
click at [160, 14] on link "Dashboard" at bounding box center [153, 15] width 288 height 21
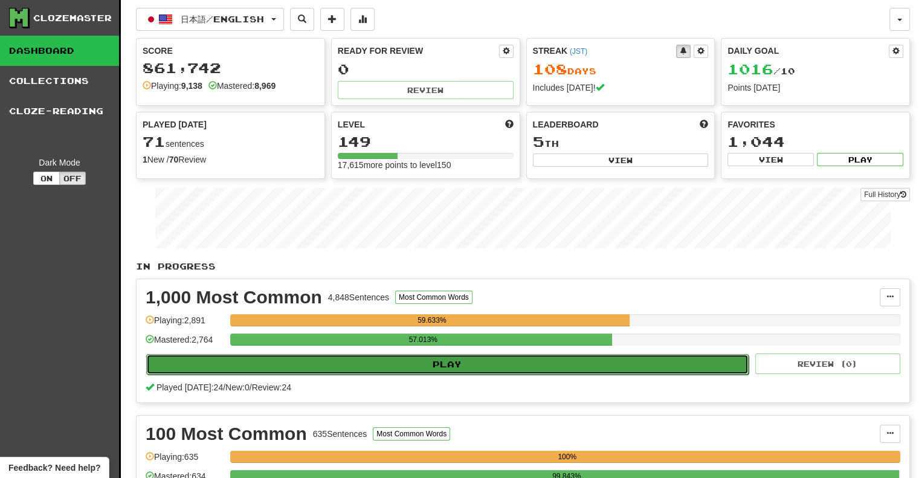
click at [476, 361] on button "Play" at bounding box center [447, 364] width 603 height 21
select select "**"
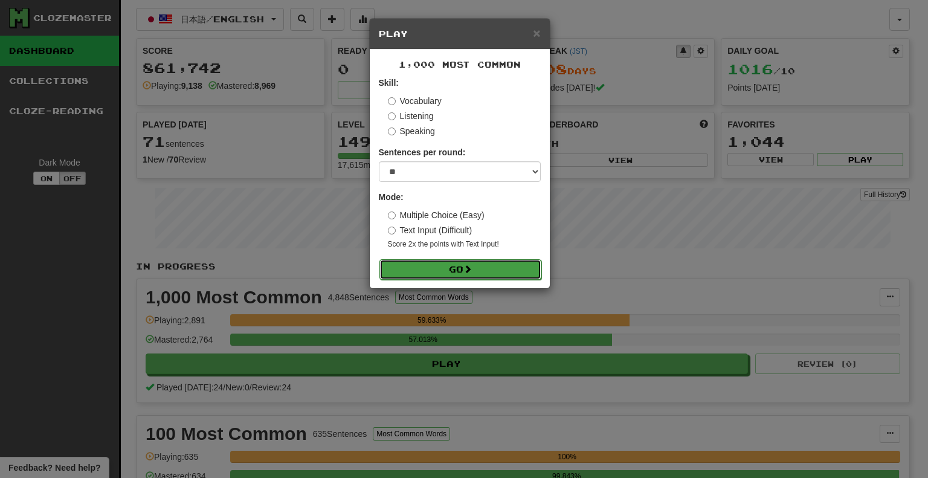
click at [506, 267] on button "Go" at bounding box center [461, 269] width 162 height 21
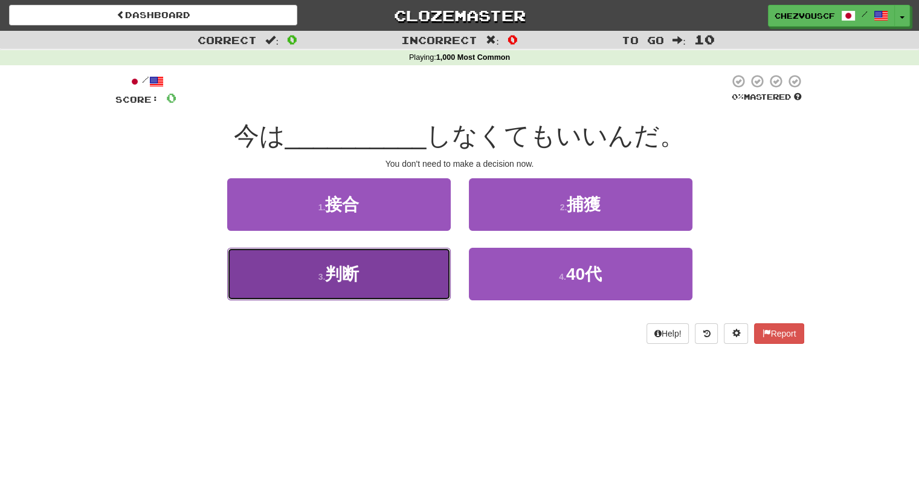
click at [413, 276] on button "3 . 判断" at bounding box center [339, 274] width 224 height 53
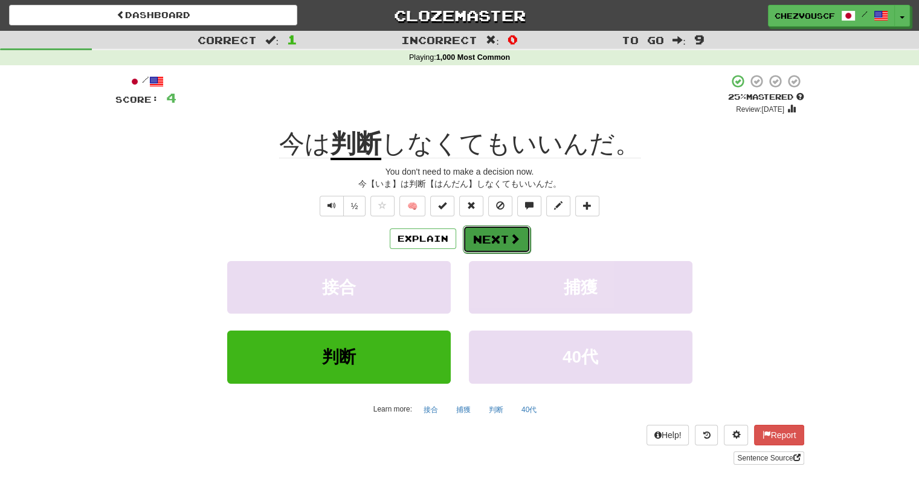
click at [493, 241] on button "Next" at bounding box center [497, 239] width 68 height 28
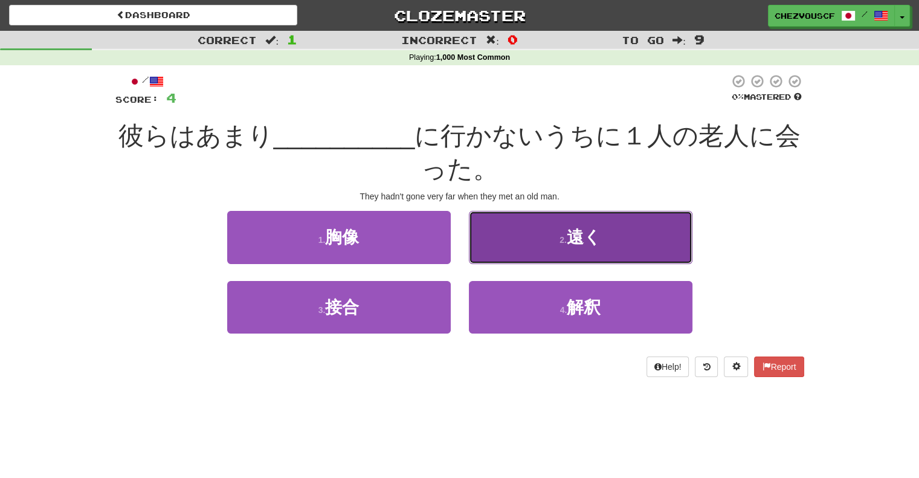
click at [503, 234] on button "2 . 遠く" at bounding box center [581, 237] width 224 height 53
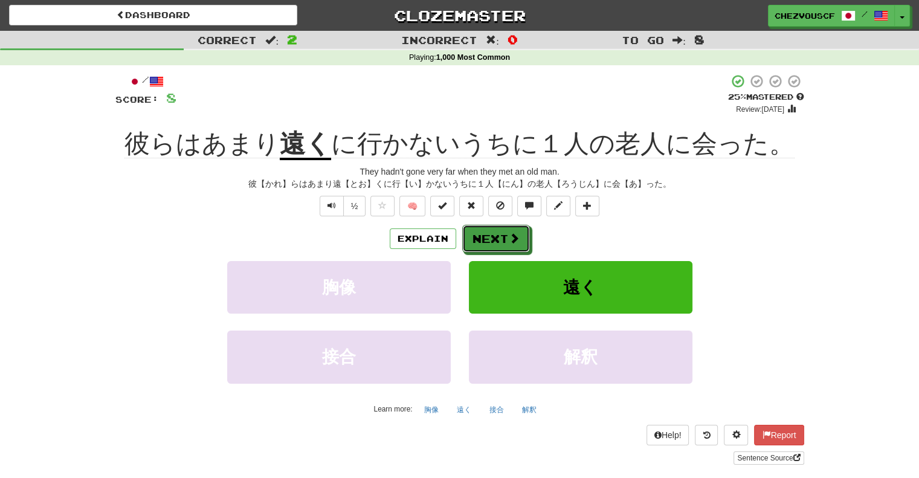
click at [503, 234] on button "Next" at bounding box center [496, 239] width 68 height 28
